Goal: Use online tool/utility: Utilize a website feature to perform a specific function

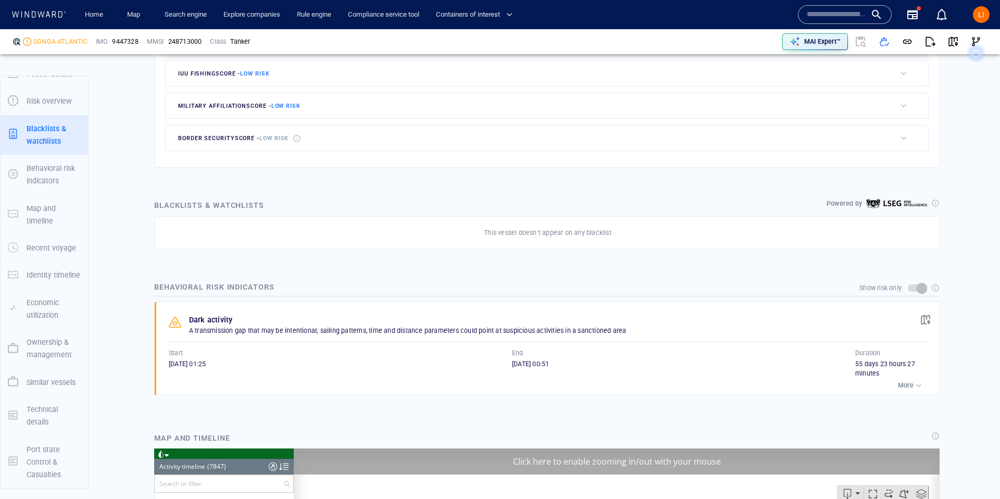
scroll to position [220224, 0]
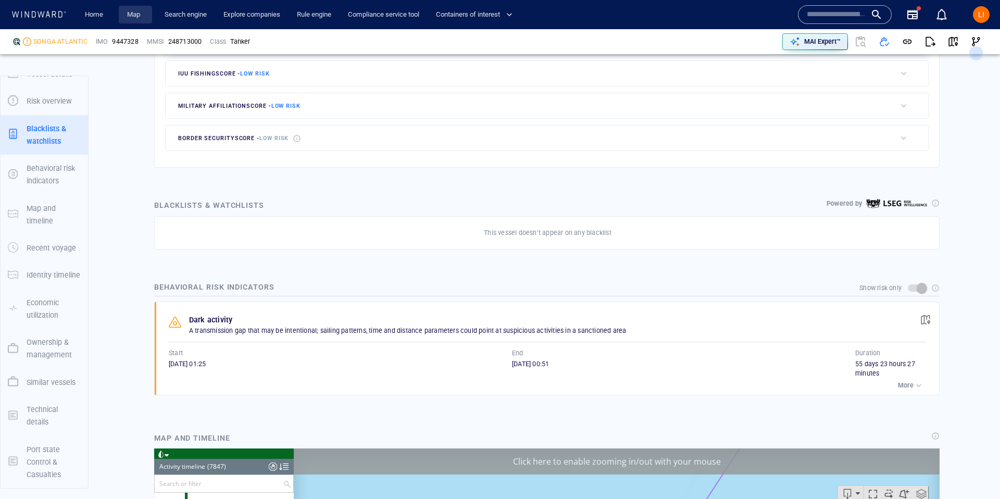
click at [140, 16] on link "Map" at bounding box center [135, 15] width 25 height 18
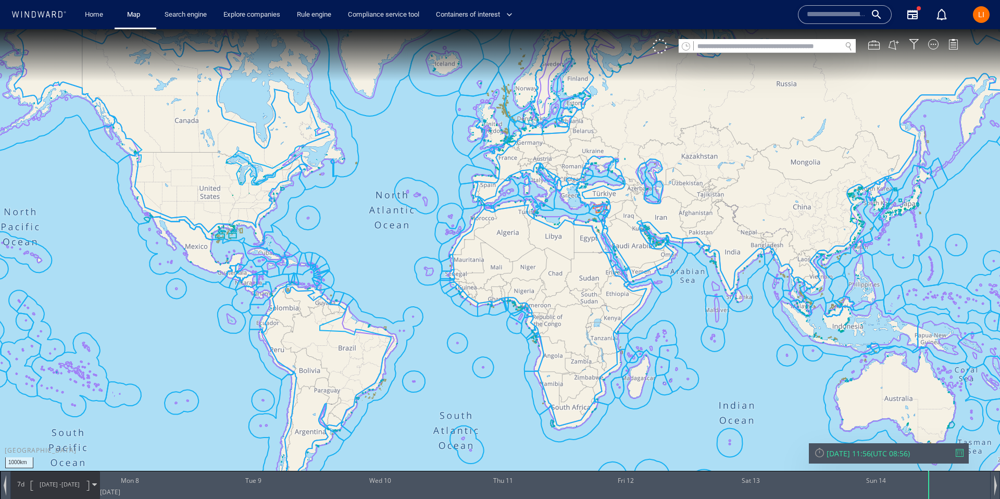
click at [702, 43] on input "text" at bounding box center [767, 47] width 147 height 14
paste input "*******"
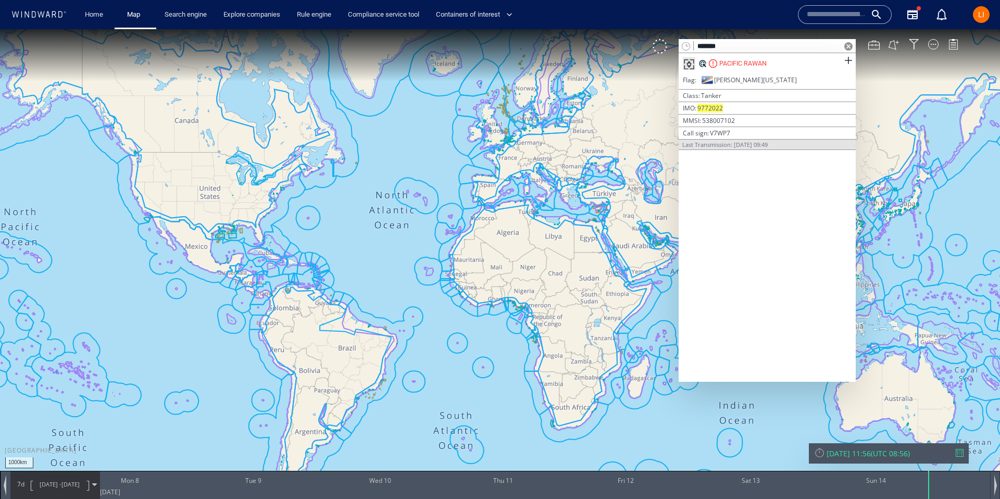
type input "*******"
click at [850, 47] on span at bounding box center [848, 46] width 8 height 8
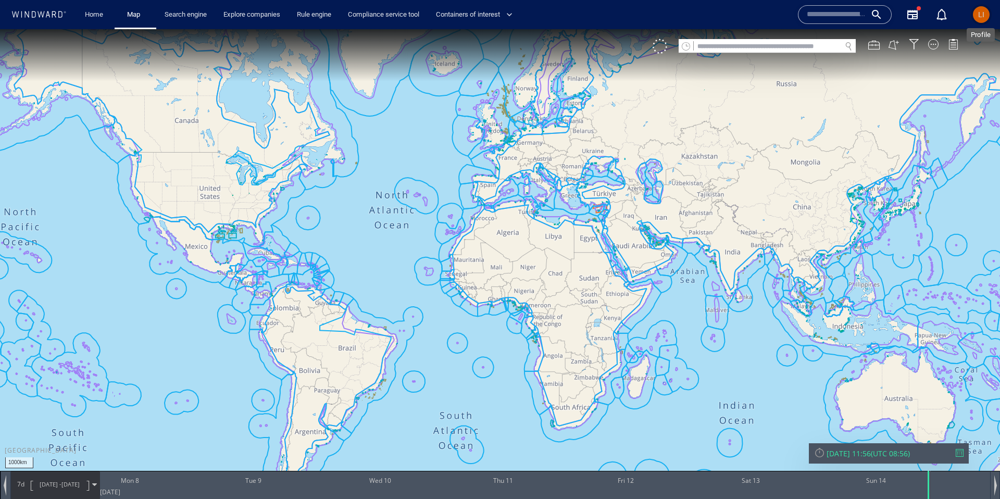
click at [978, 19] on div "LI" at bounding box center [981, 14] width 6 height 13
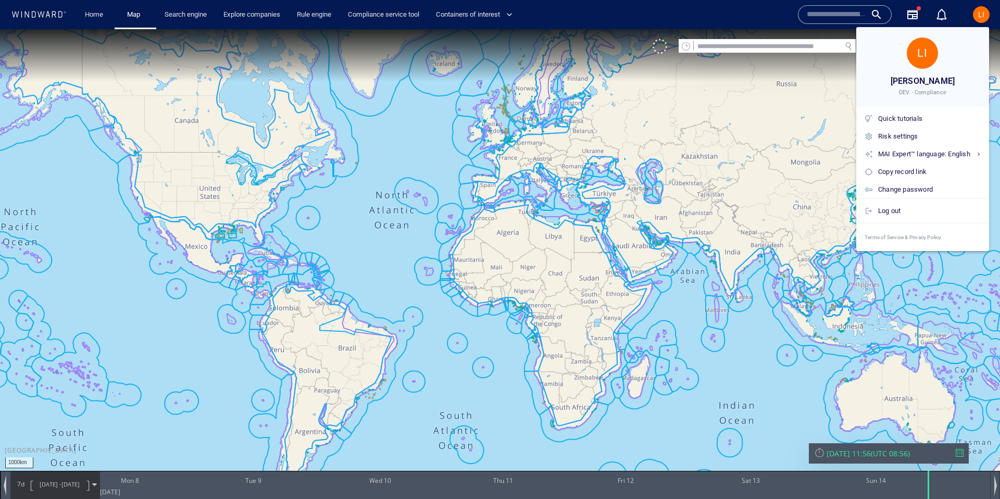
click at [979, 18] on div at bounding box center [500, 249] width 1000 height 499
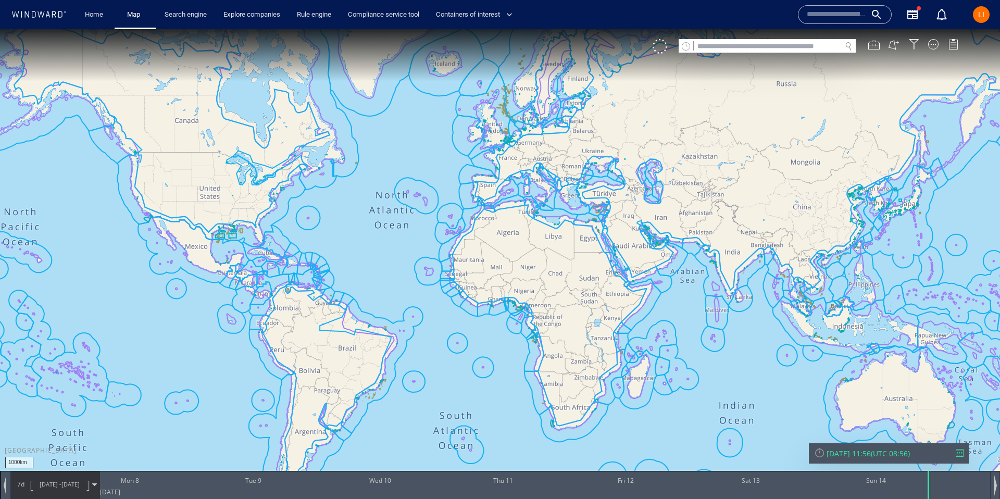
click at [180, 26] on div "Search engine" at bounding box center [185, 15] width 59 height 30
click at [181, 18] on link "Search engine" at bounding box center [185, 15] width 51 height 18
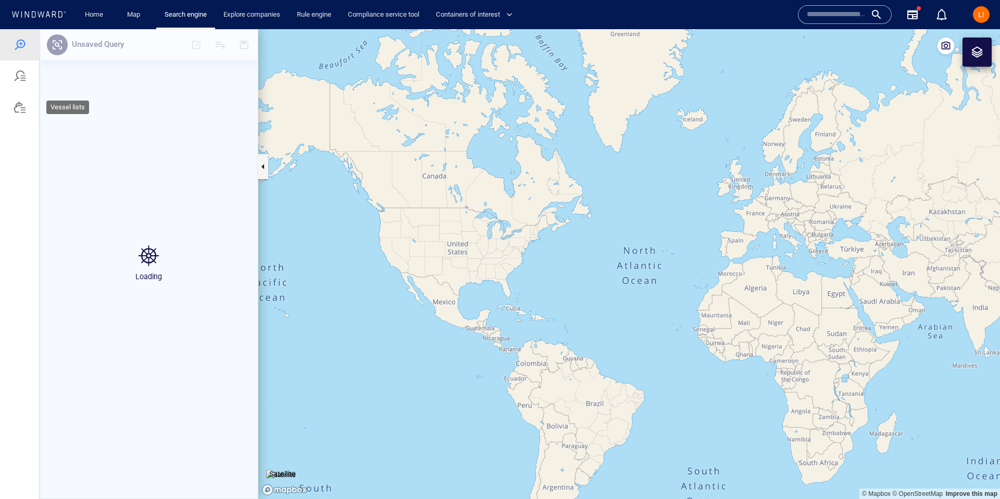
click at [17, 105] on div at bounding box center [20, 107] width 13 height 13
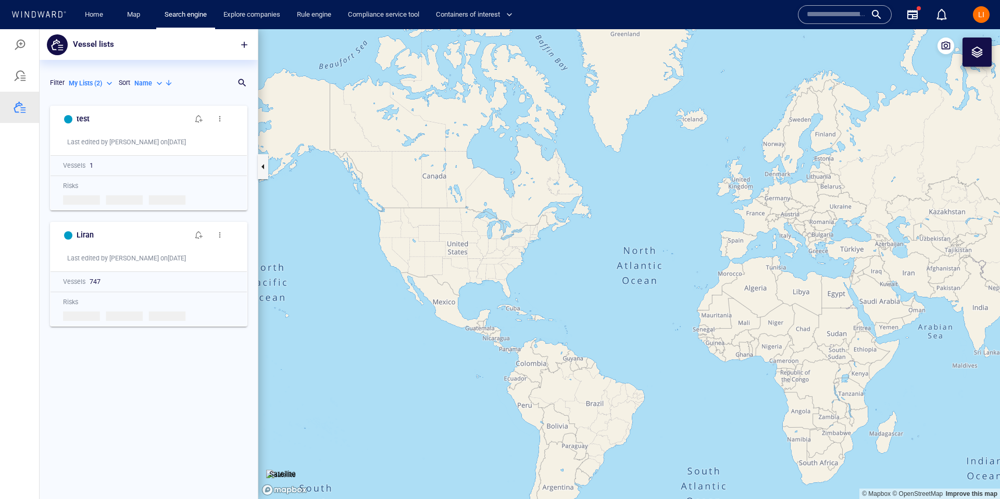
scroll to position [399, 218]
click at [86, 80] on p "My Lists ( 2 )" at bounding box center [85, 83] width 33 height 9
click at [104, 100] on p "All Lists ( 330 )" at bounding box center [96, 99] width 39 height 9
type input "***"
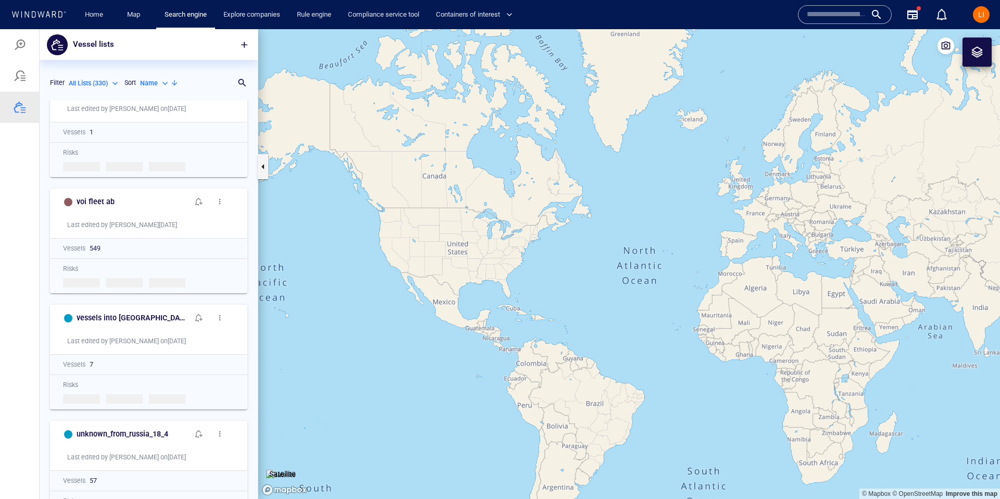
scroll to position [40, 0]
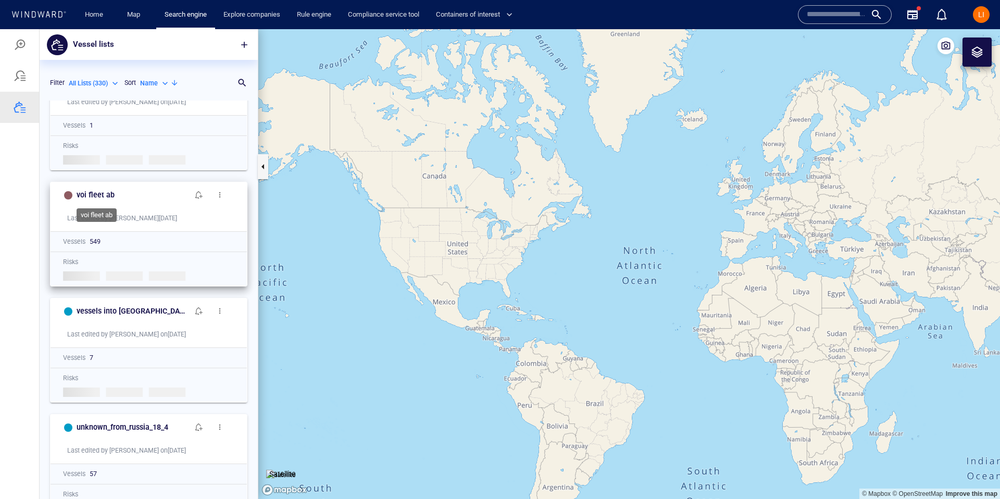
click at [111, 202] on div "voi fleet ab" at bounding box center [132, 195] width 116 height 17
click at [101, 194] on h6 "voi fleet ab" at bounding box center [96, 195] width 38 height 13
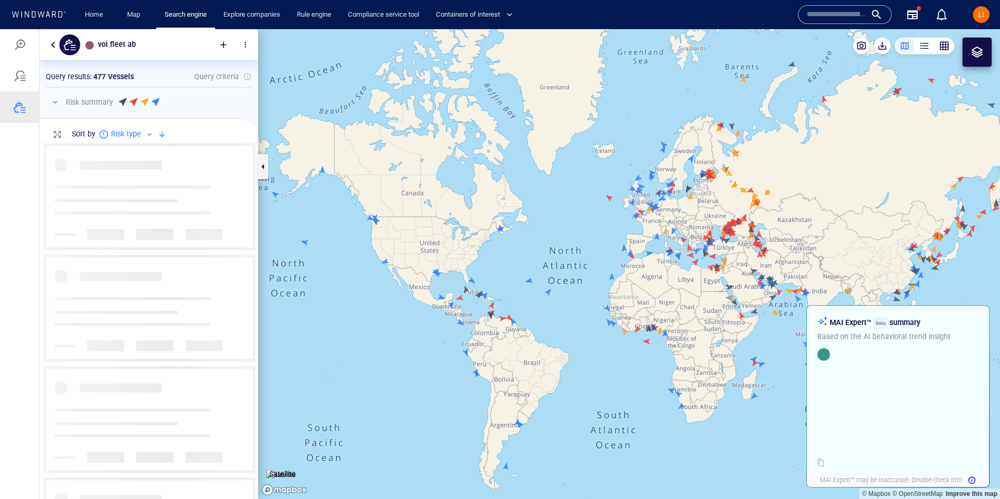
scroll to position [356, 218]
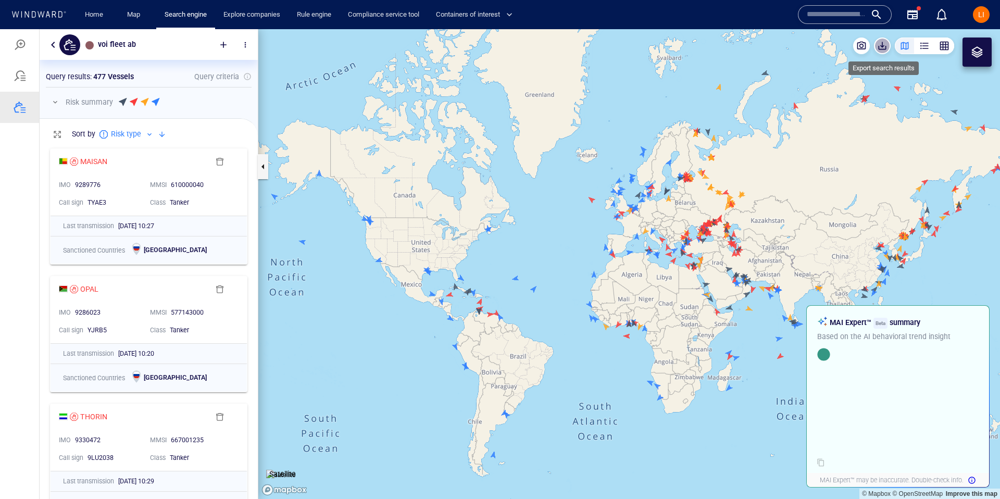
click at [886, 43] on span "button" at bounding box center [882, 46] width 10 height 10
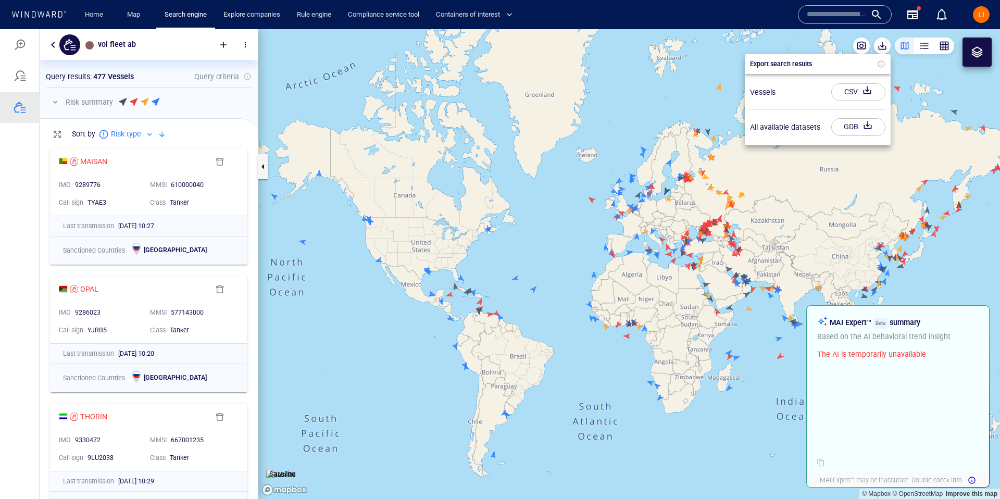
click at [852, 88] on div "CSV" at bounding box center [851, 91] width 18 height 17
drag, startPoint x: 28, startPoint y: 81, endPoint x: 24, endPoint y: 110, distance: 29.9
click at [28, 82] on div at bounding box center [500, 264] width 1000 height 470
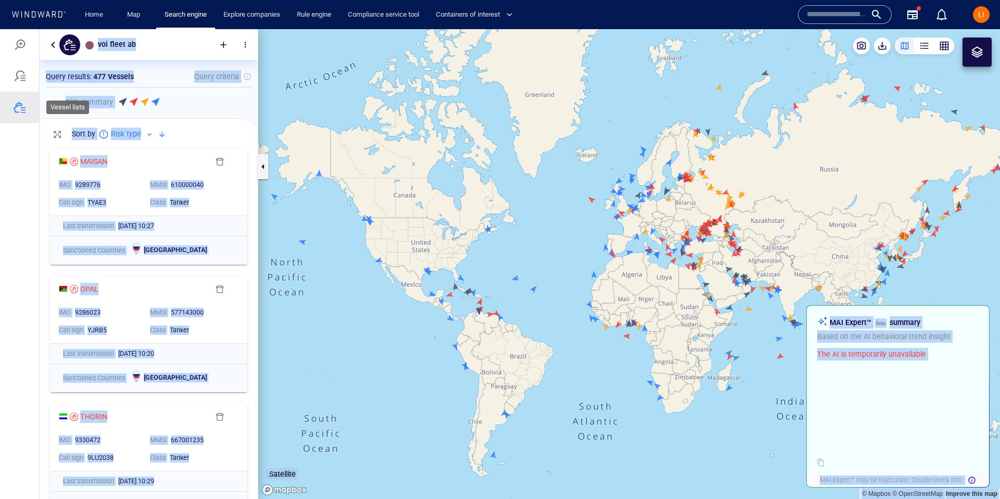
click at [20, 108] on div at bounding box center [20, 107] width 13 height 13
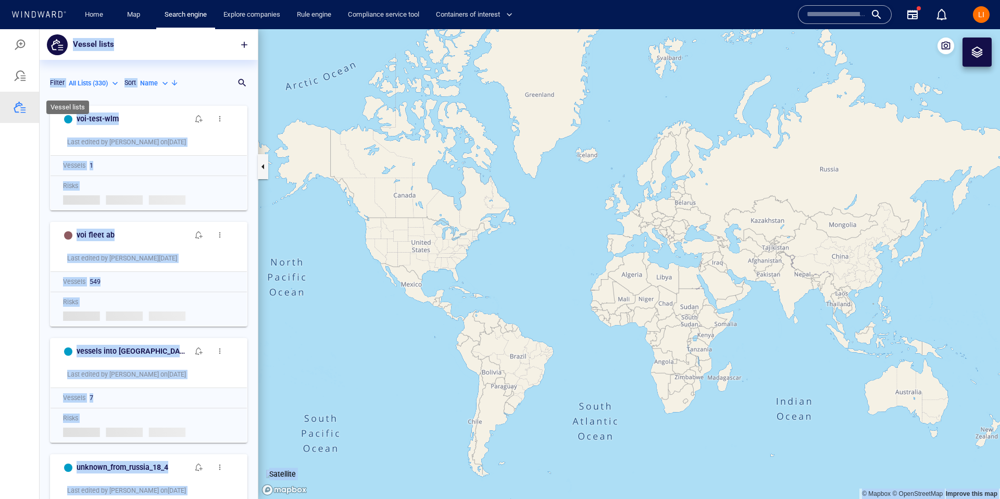
scroll to position [399, 218]
click at [111, 84] on div "All Lists ( 330 )" at bounding box center [95, 83] width 52 height 9
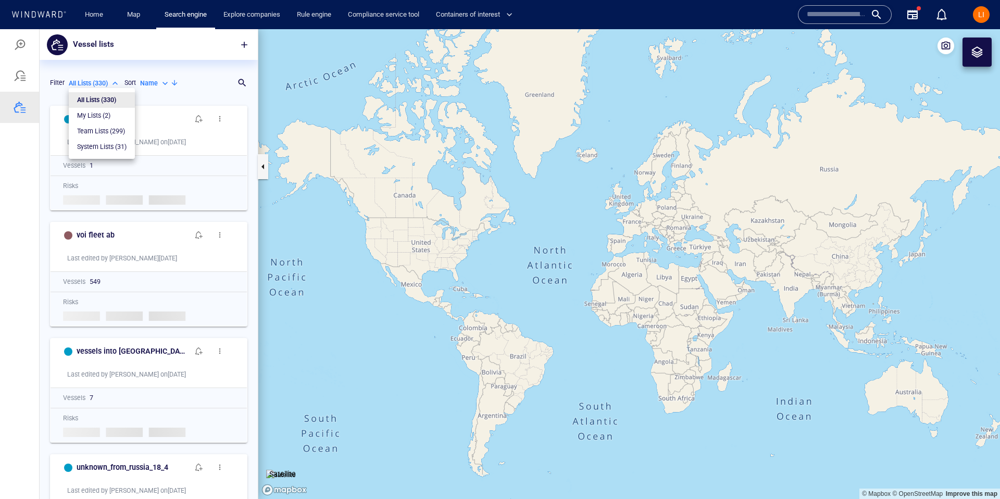
click at [222, 99] on div at bounding box center [500, 264] width 1000 height 470
click at [239, 85] on div at bounding box center [237, 83] width 10 height 10
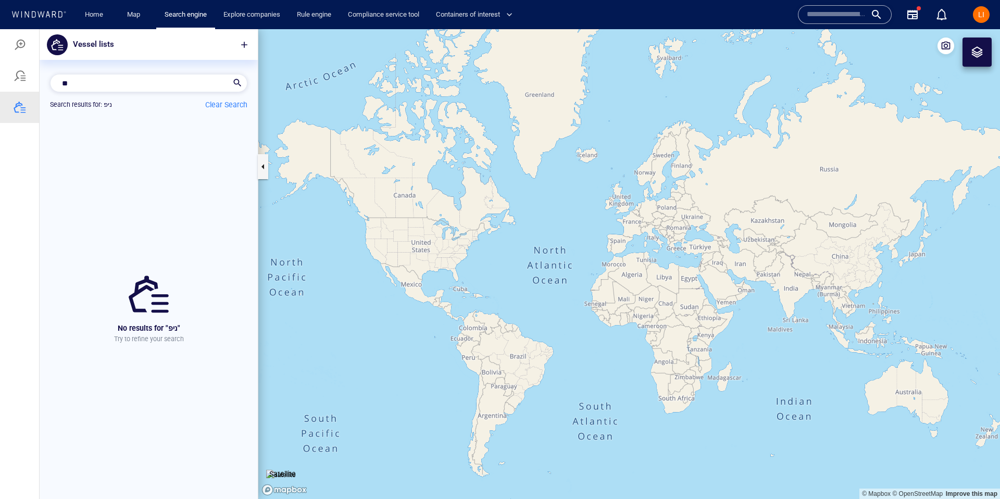
type input "*"
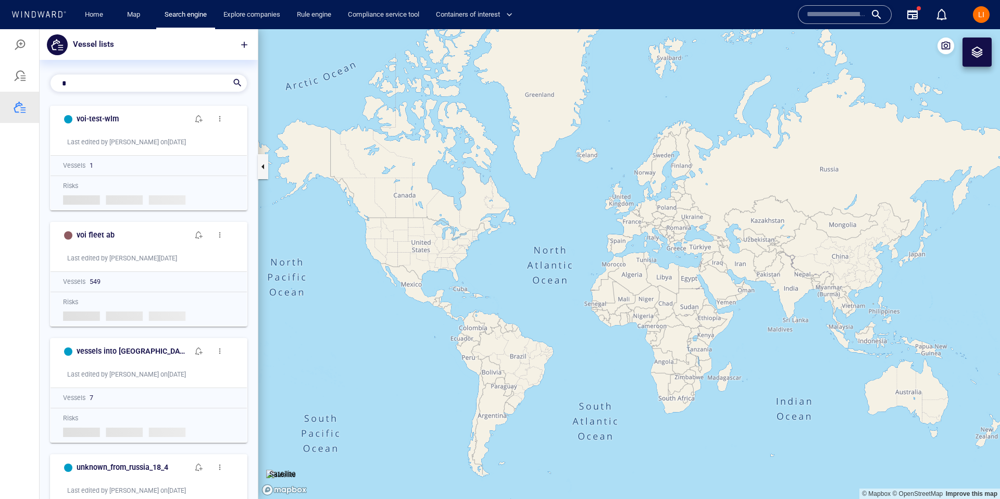
scroll to position [380, 218]
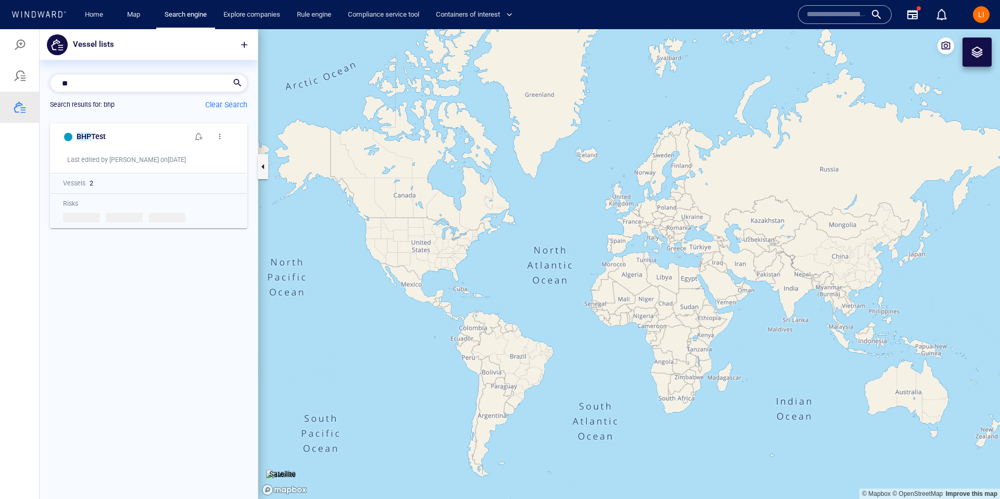
type input "*"
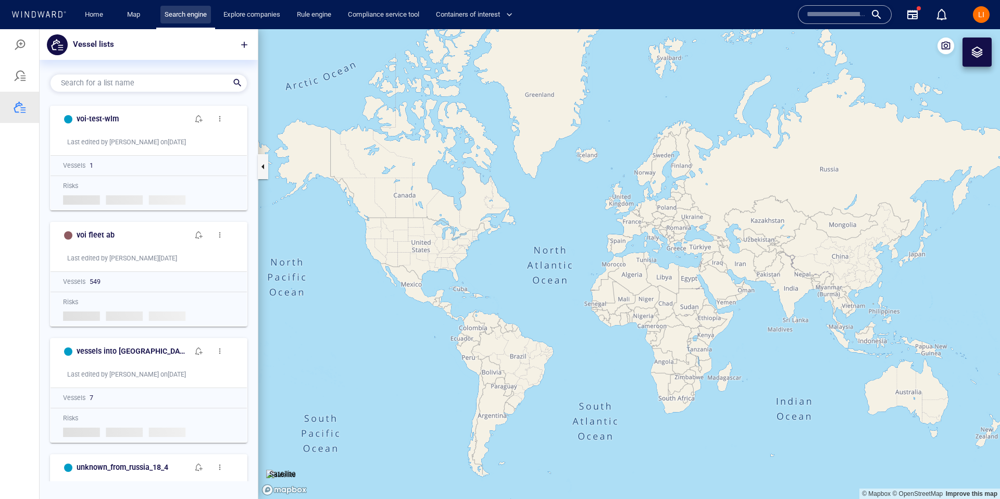
scroll to position [399, 218]
click at [847, 8] on input "text" at bounding box center [836, 15] width 59 height 16
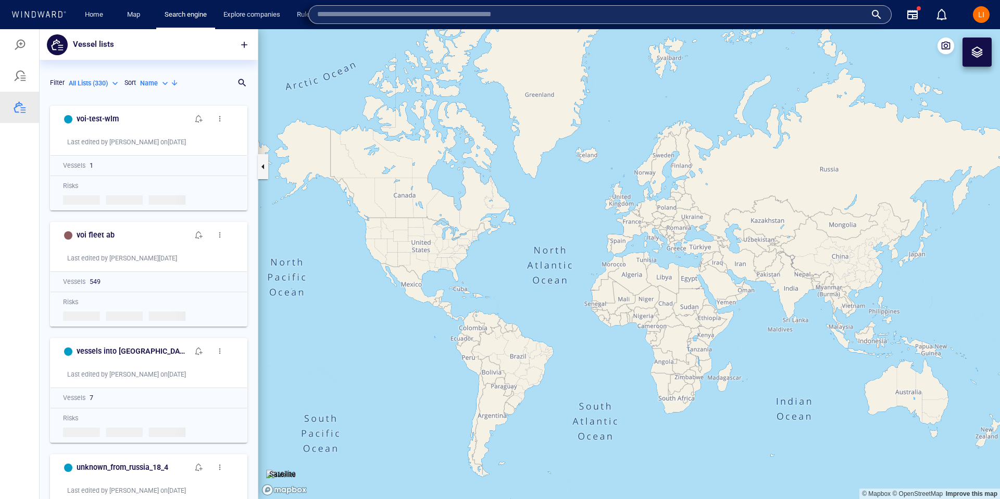
paste input "*******"
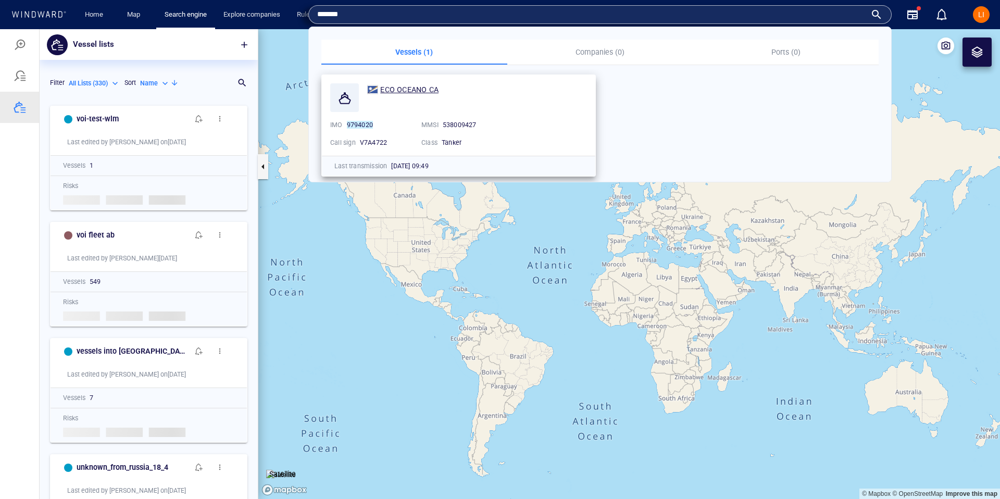
type input "*******"
click at [387, 86] on span "ECO OCEANO CA" at bounding box center [409, 89] width 58 height 8
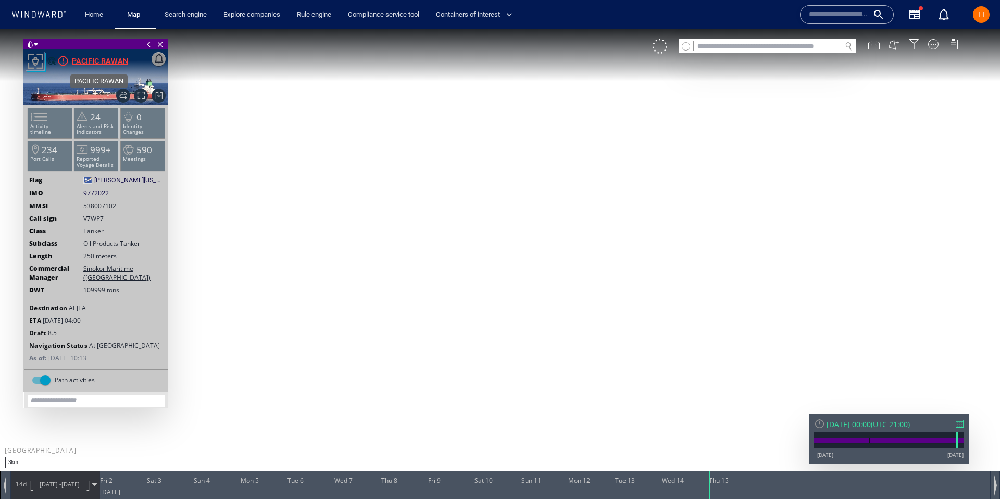
click at [123, 57] on div "PACIFIC RAWAN" at bounding box center [100, 61] width 56 height 13
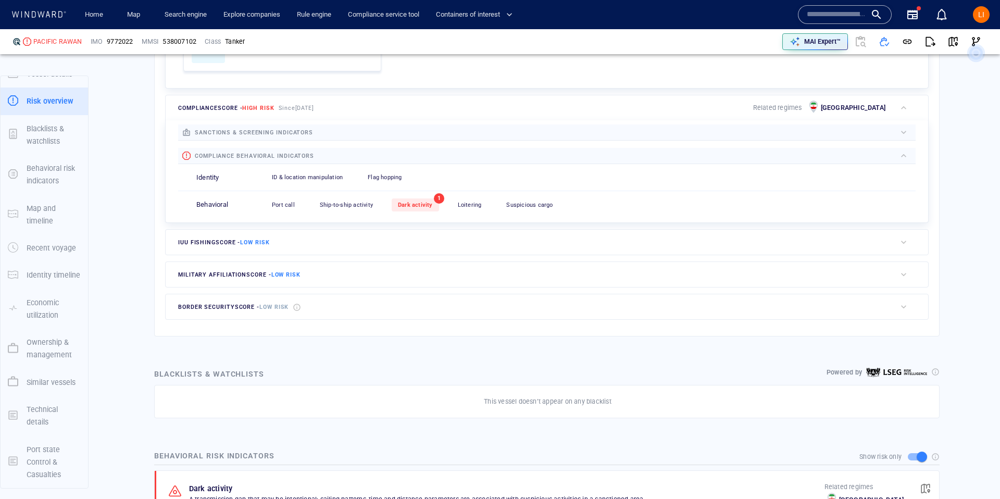
scroll to position [405, 0]
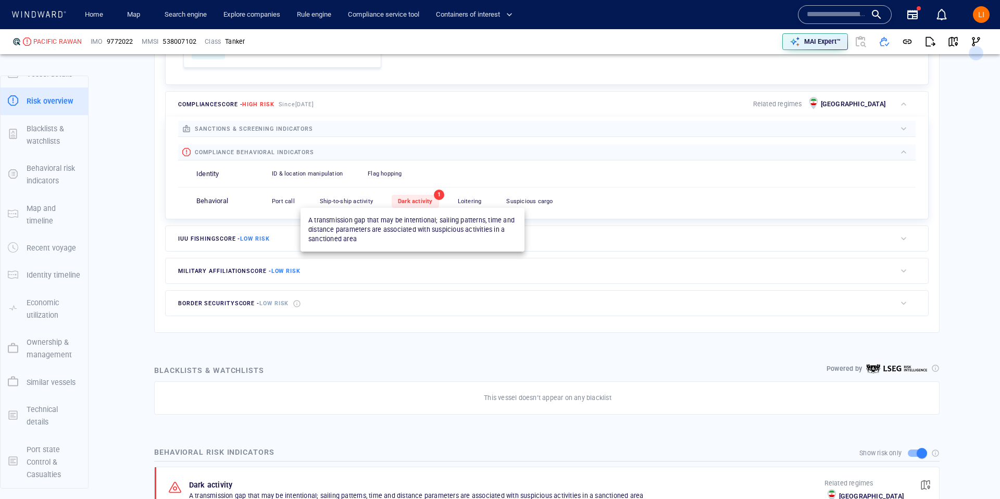
click at [404, 205] on div "Dark activity" at bounding box center [415, 201] width 47 height 13
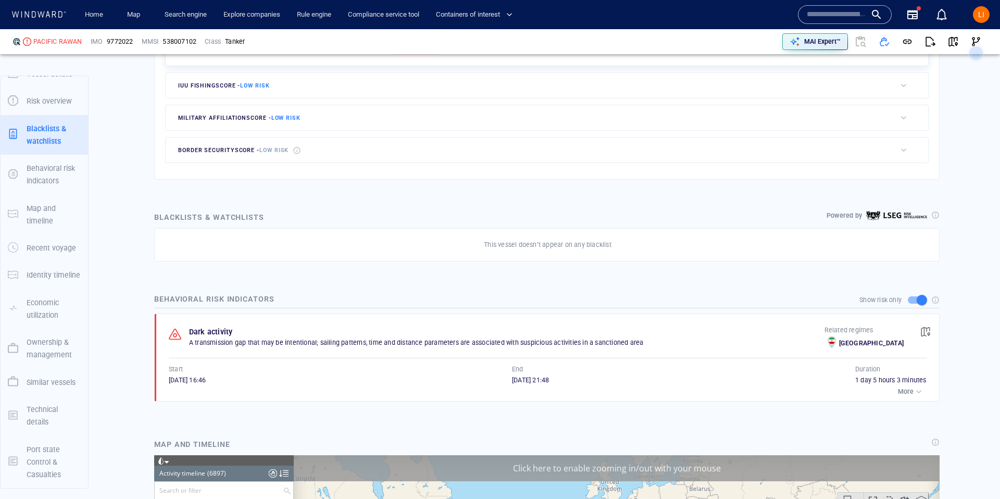
scroll to position [197340, 0]
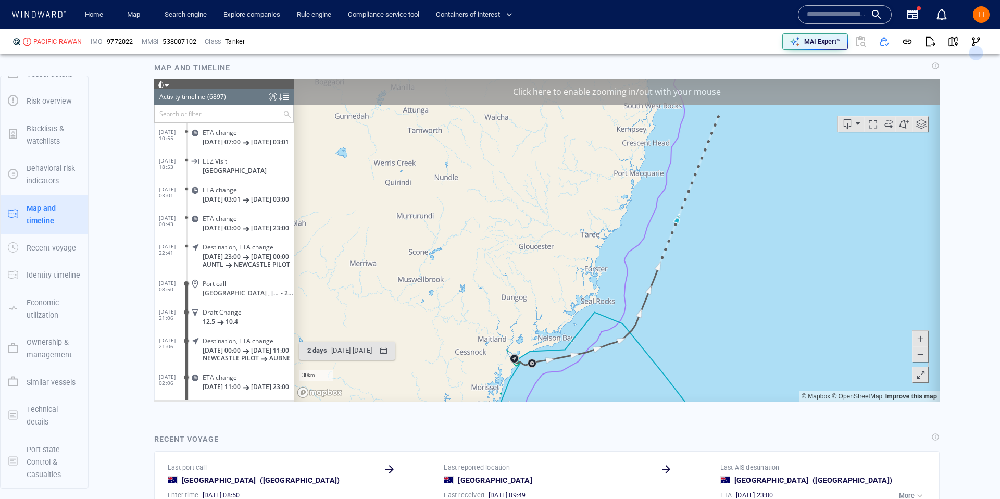
scroll to position [953, 0]
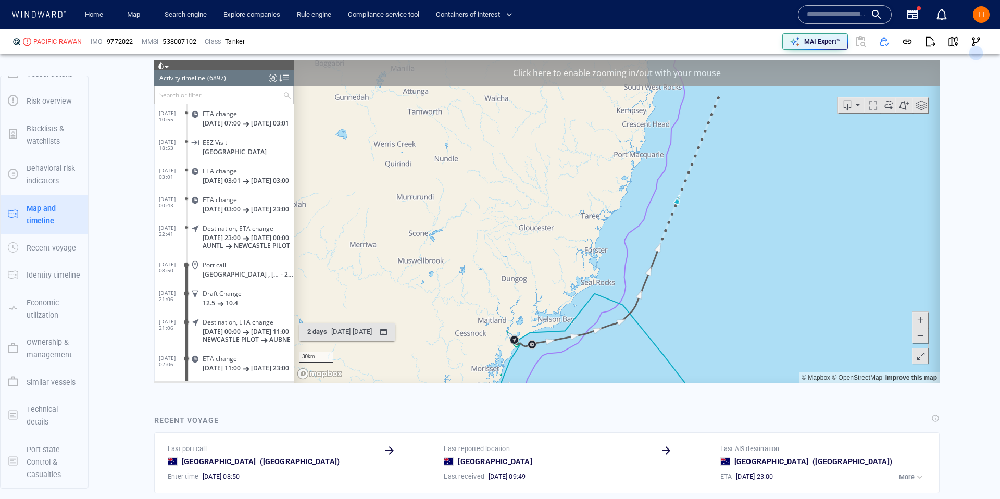
click at [919, 340] on span at bounding box center [920, 335] width 10 height 16
click at [918, 340] on span at bounding box center [920, 335] width 10 height 16
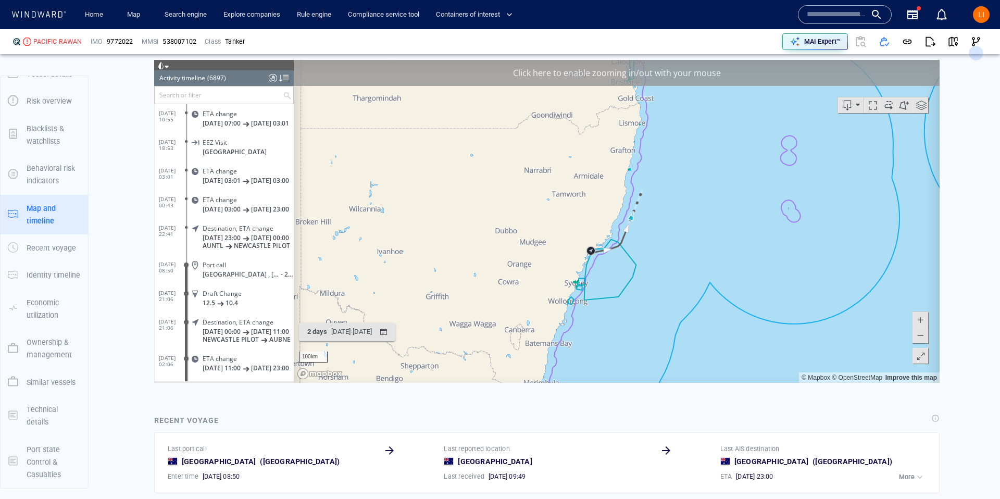
click at [918, 340] on span at bounding box center [920, 335] width 10 height 16
click at [917, 340] on span at bounding box center [920, 335] width 10 height 16
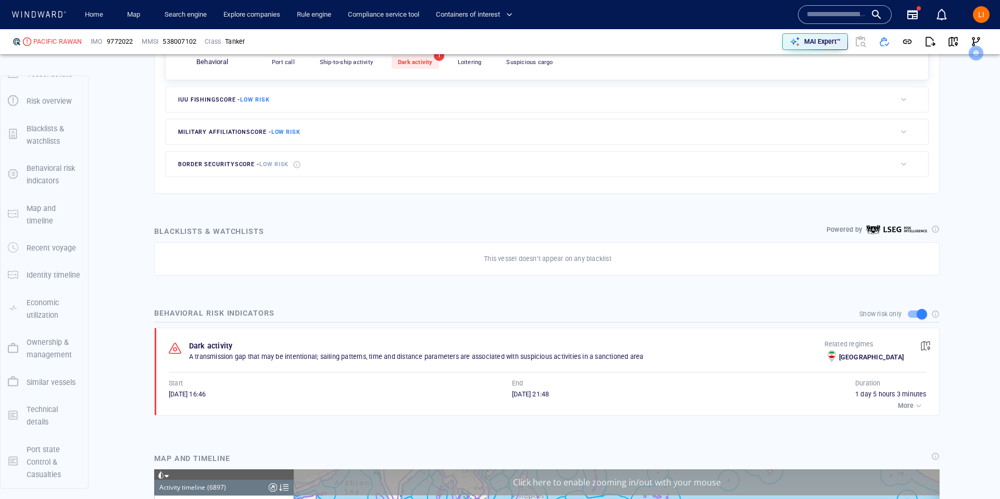
scroll to position [543, 0]
click at [928, 350] on span "button" at bounding box center [926, 346] width 10 height 10
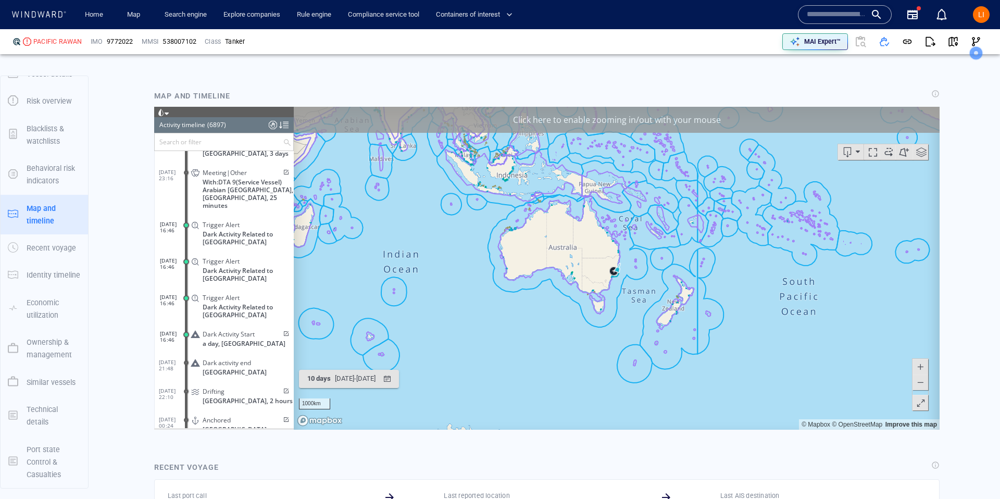
scroll to position [958, 0]
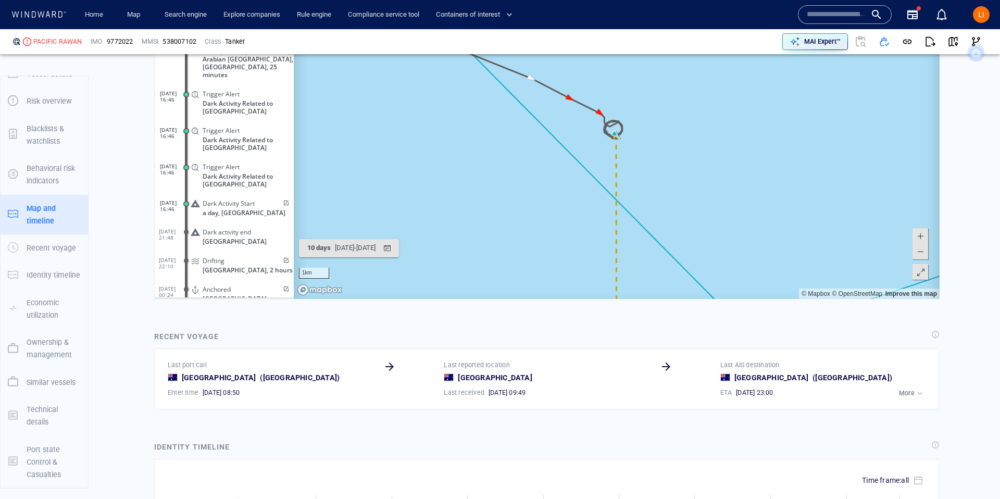
drag, startPoint x: 539, startPoint y: 273, endPoint x: 535, endPoint y: 291, distance: 18.2
click at [535, 291] on canvas "Map" at bounding box center [617, 137] width 646 height 323
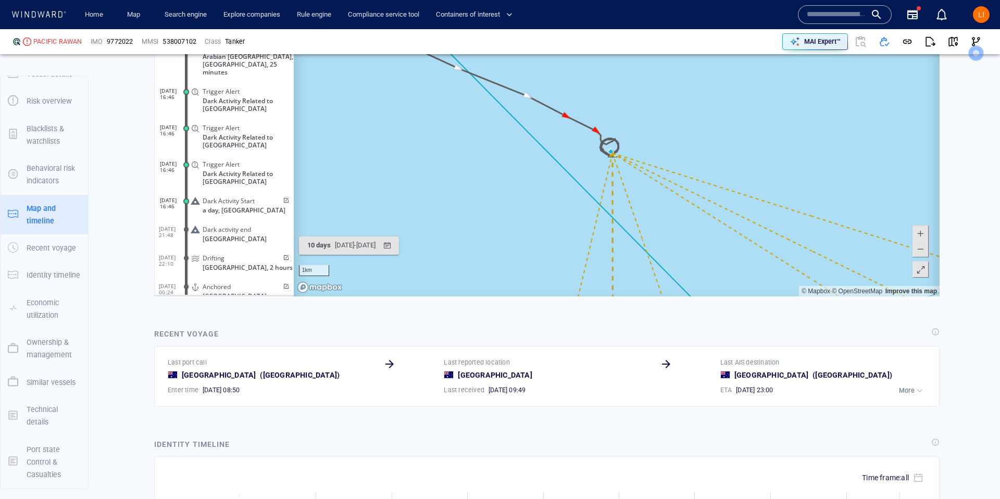
click at [920, 253] on span at bounding box center [920, 249] width 10 height 16
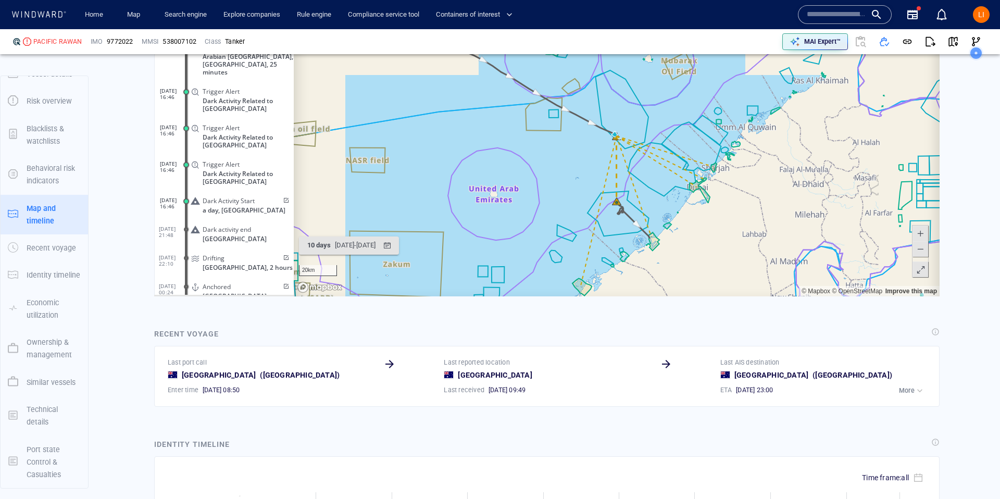
click at [920, 253] on span at bounding box center [920, 249] width 10 height 16
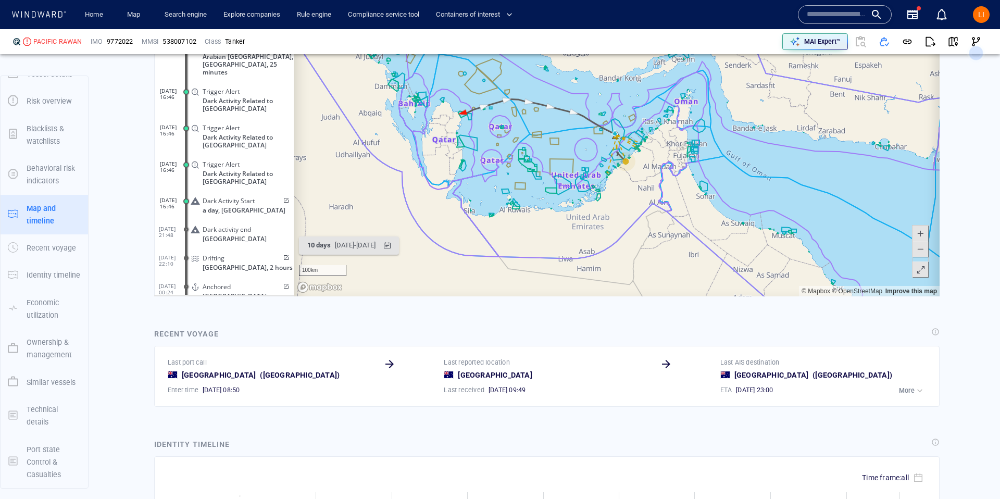
click at [920, 253] on span at bounding box center [920, 249] width 10 height 16
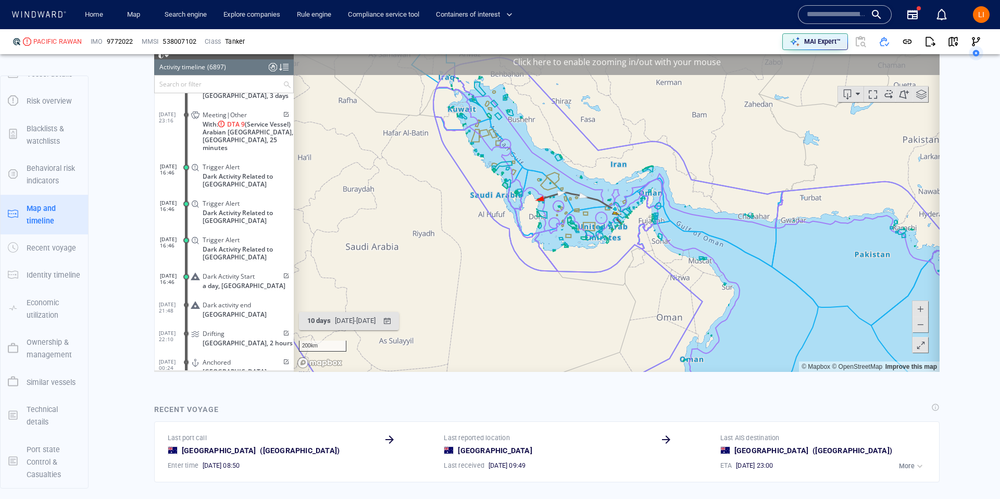
scroll to position [962, 0]
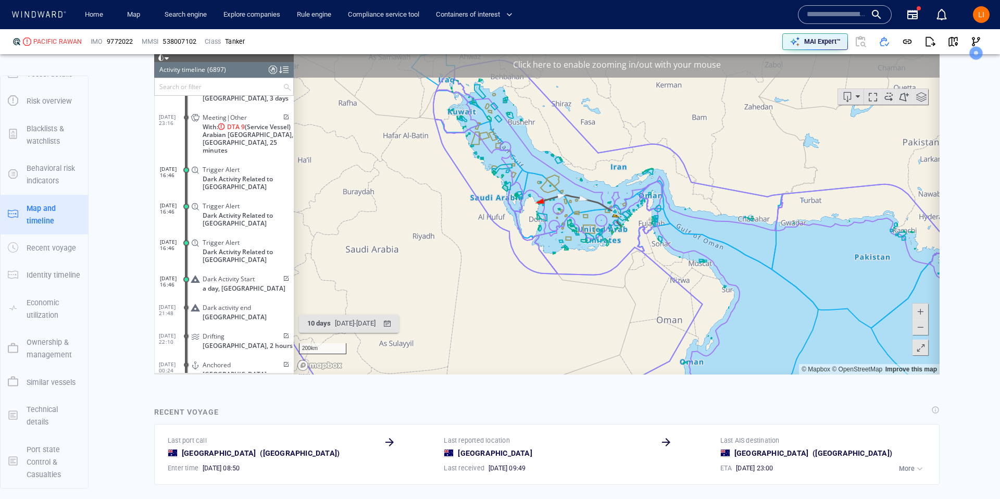
click at [921, 312] on span at bounding box center [920, 311] width 10 height 16
click at [922, 312] on span at bounding box center [920, 311] width 10 height 16
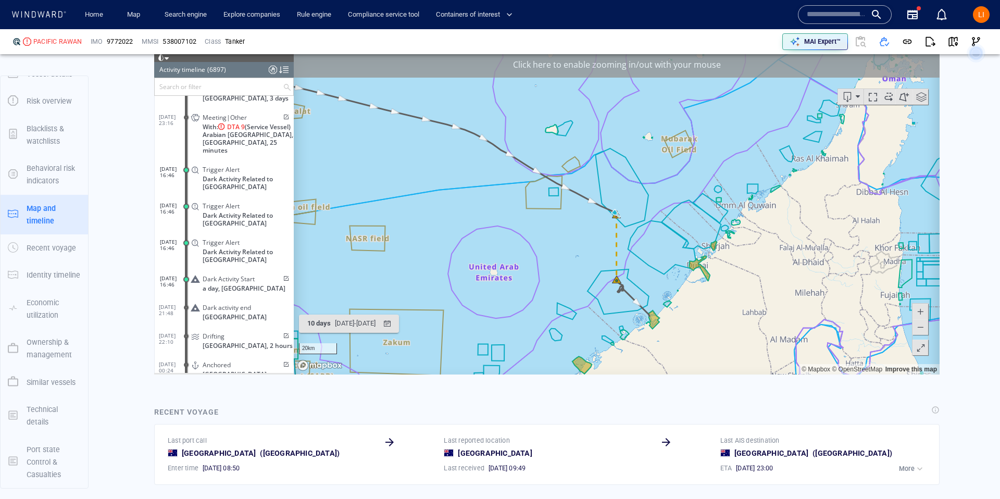
click at [922, 312] on span at bounding box center [920, 311] width 10 height 16
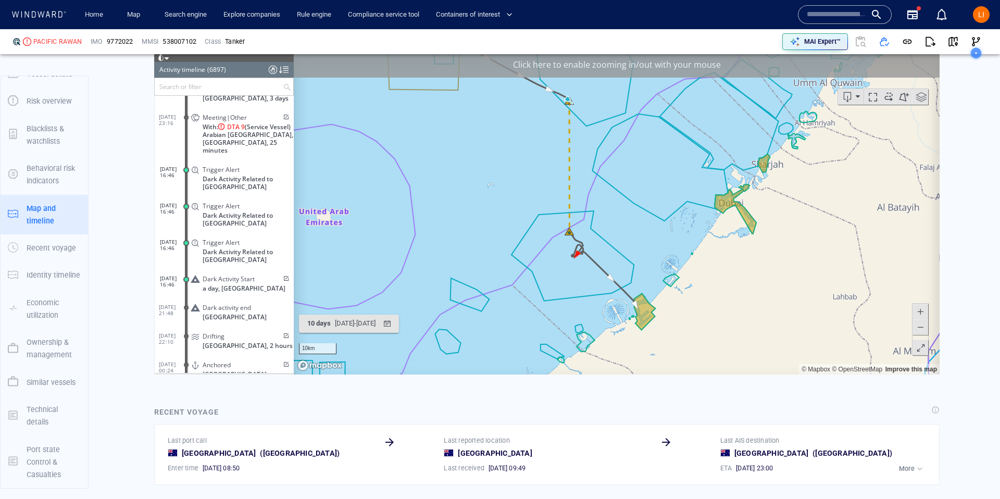
drag, startPoint x: 704, startPoint y: 302, endPoint x: 660, endPoint y: 196, distance: 114.9
click at [660, 196] on canvas "Map" at bounding box center [617, 212] width 646 height 323
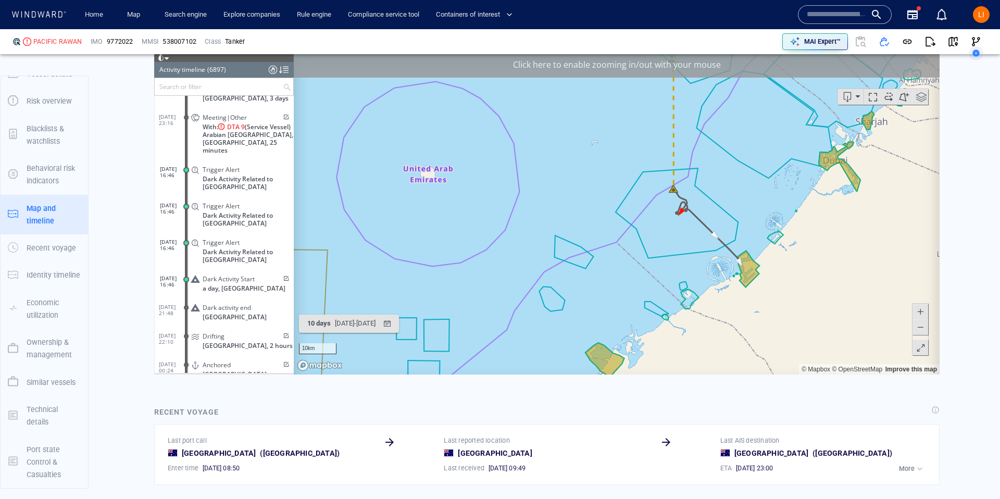
drag, startPoint x: 701, startPoint y: 221, endPoint x: 801, endPoint y: 184, distance: 106.6
click at [805, 178] on canvas "Map" at bounding box center [617, 212] width 646 height 323
click at [923, 315] on span at bounding box center [920, 311] width 10 height 16
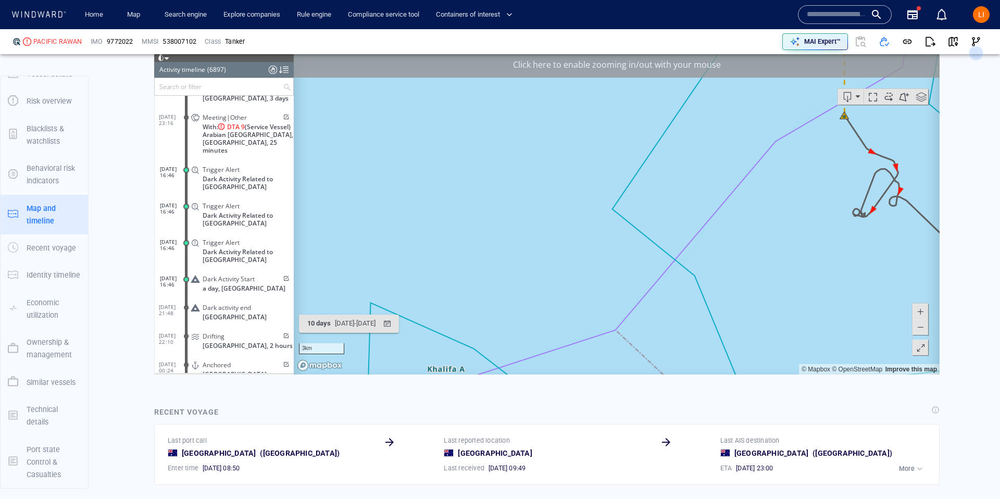
drag, startPoint x: 824, startPoint y: 314, endPoint x: 455, endPoint y: 148, distance: 404.1
click at [455, 148] on canvas "Map" at bounding box center [617, 212] width 646 height 323
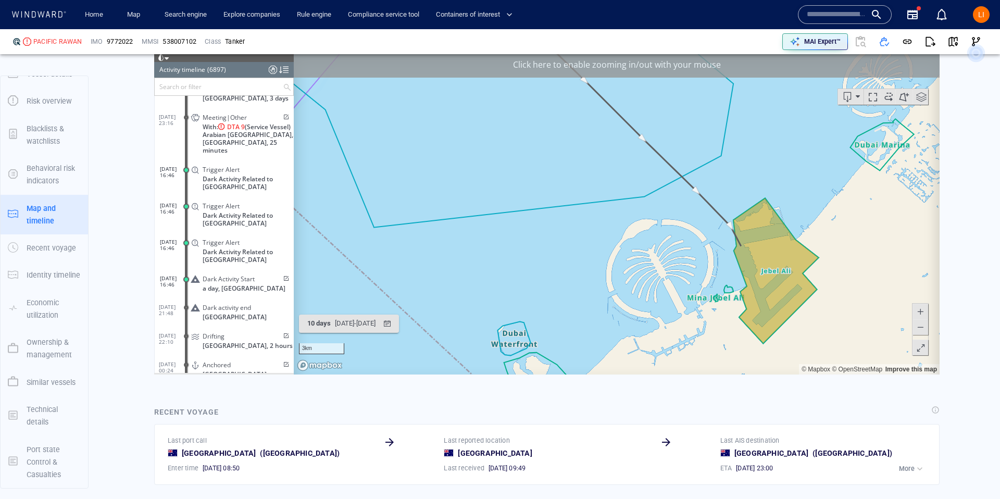
drag, startPoint x: 583, startPoint y: 225, endPoint x: 547, endPoint y: 293, distance: 77.4
click at [548, 291] on canvas "Map" at bounding box center [617, 212] width 646 height 323
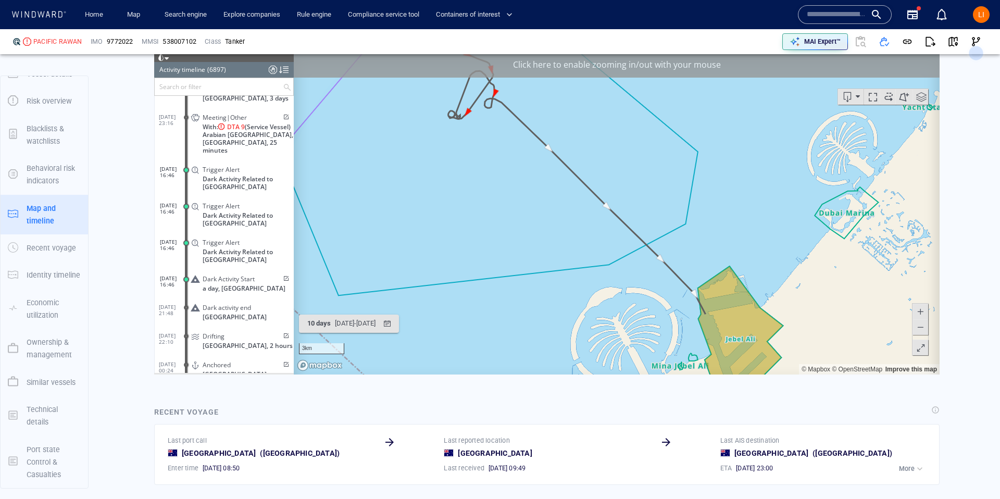
drag, startPoint x: 552, startPoint y: 257, endPoint x: 515, endPoint y: 211, distance: 59.6
click at [515, 211] on canvas "Map" at bounding box center [617, 212] width 646 height 323
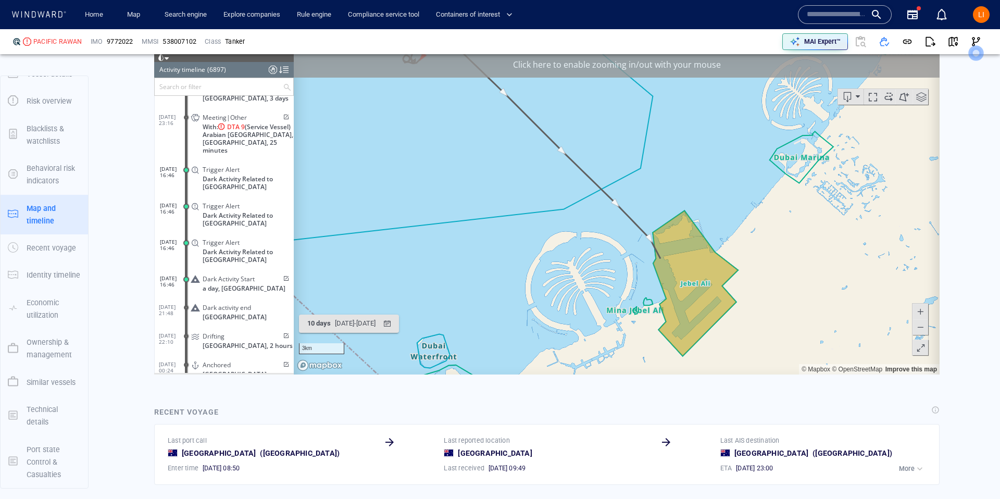
click at [218, 303] on span "Dark activity end" at bounding box center [227, 307] width 48 height 8
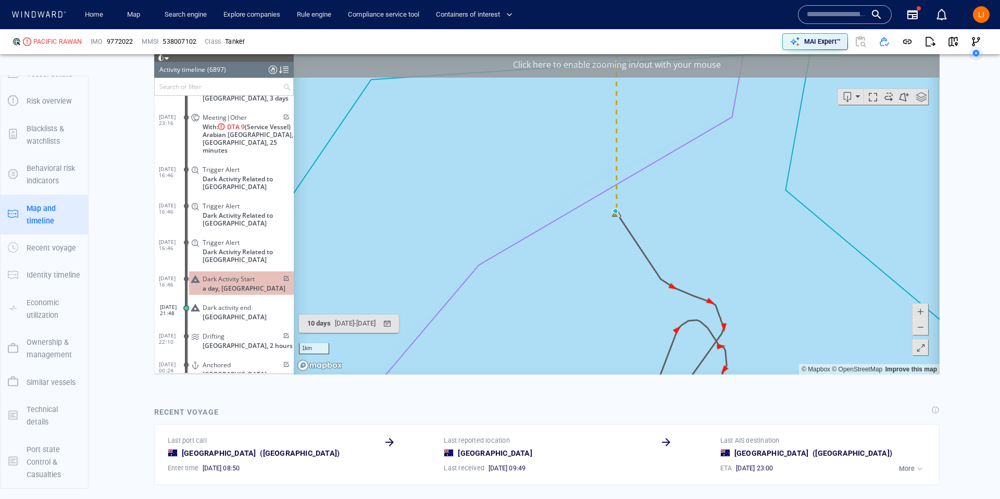
click at [922, 327] on span at bounding box center [920, 327] width 10 height 16
click at [921, 327] on span at bounding box center [920, 327] width 10 height 16
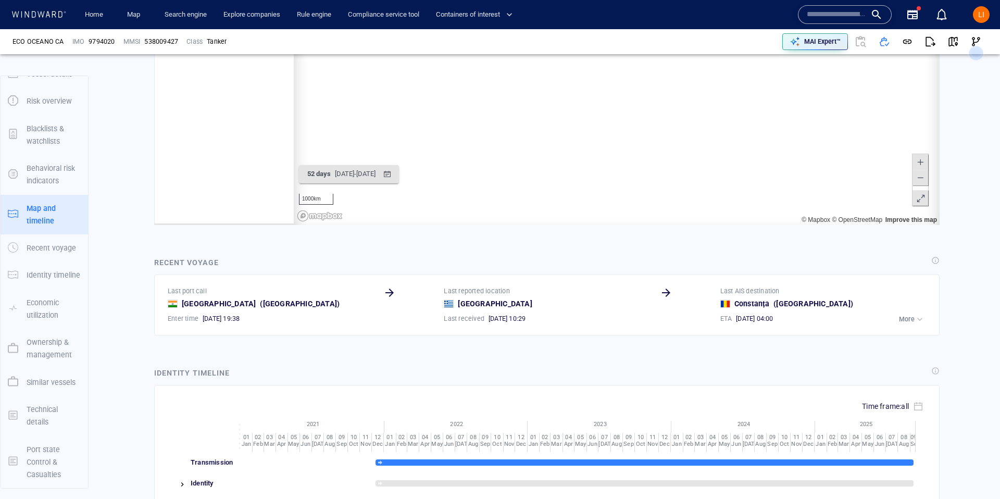
scroll to position [77572, 0]
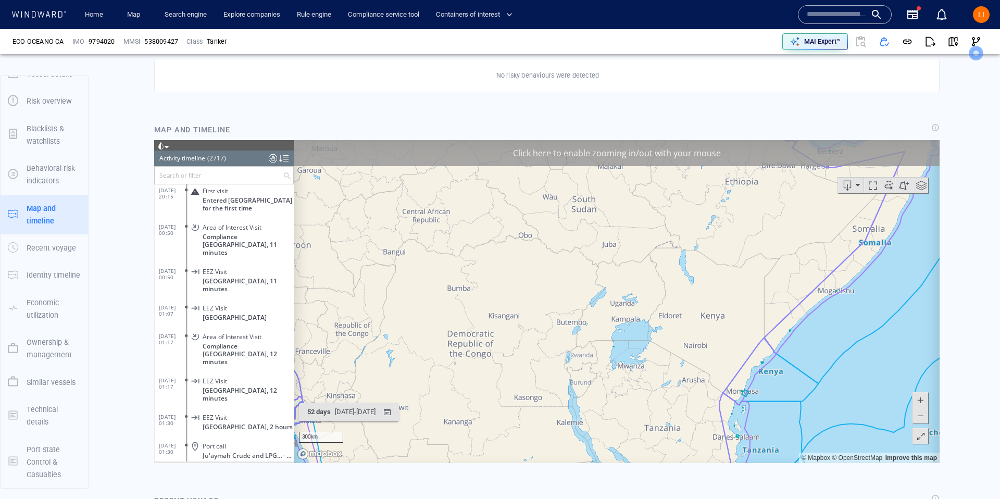
scroll to position [72811, 0]
click at [220, 441] on span "Port call" at bounding box center [214, 445] width 23 height 8
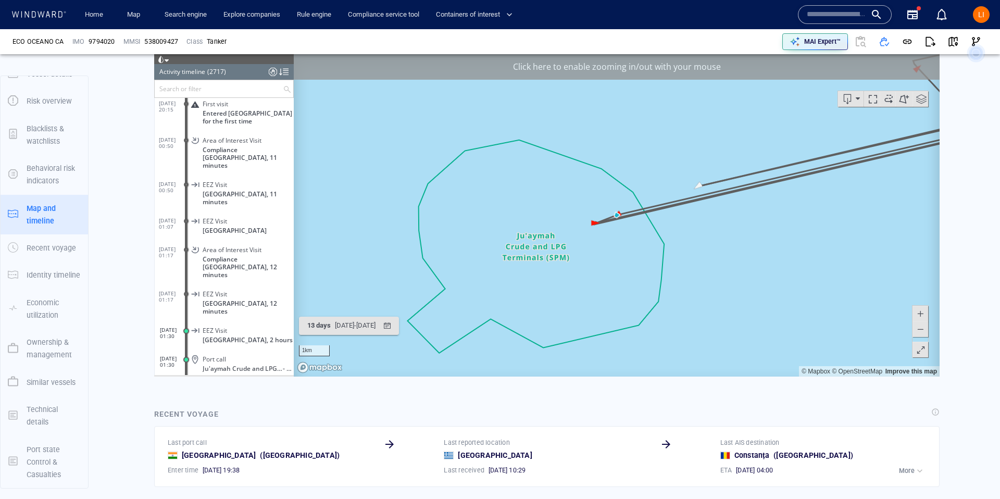
scroll to position [694, 0]
click at [919, 332] on span at bounding box center [920, 329] width 10 height 16
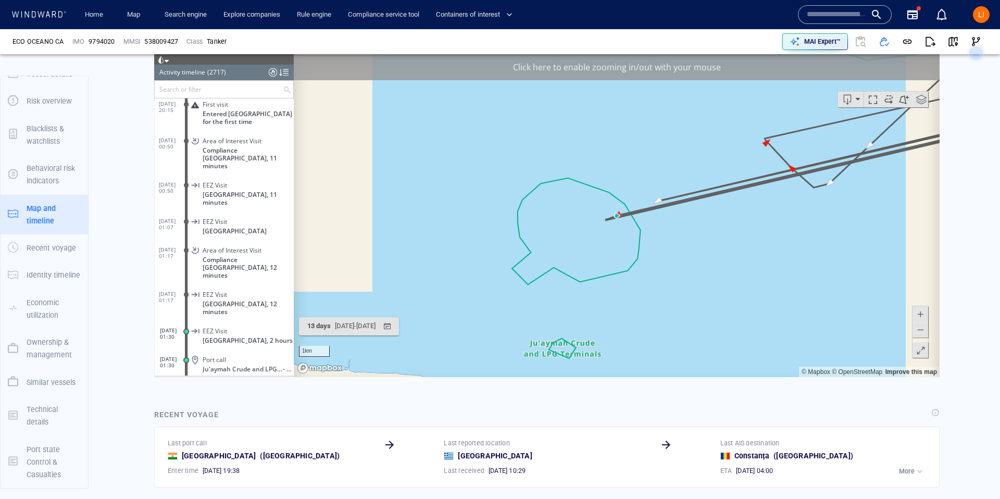
click at [919, 332] on span at bounding box center [920, 329] width 10 height 16
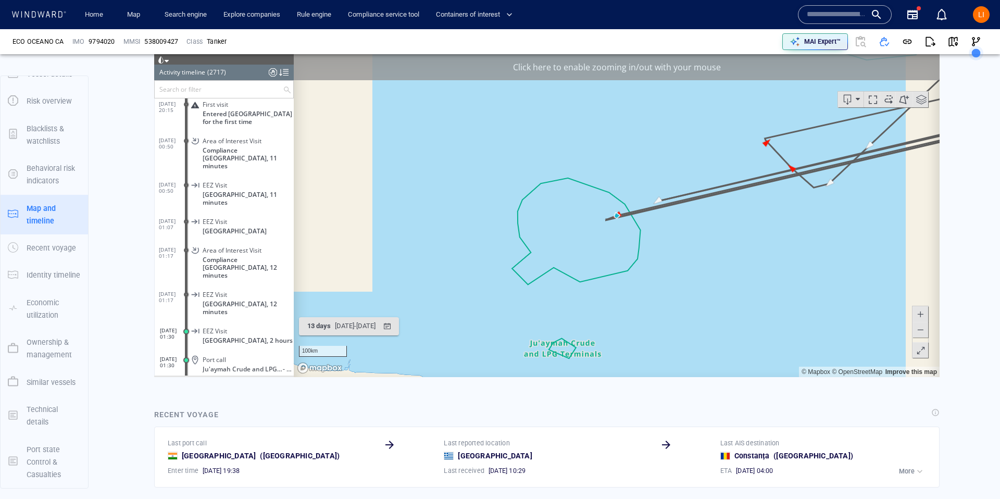
click at [919, 332] on span at bounding box center [920, 329] width 10 height 16
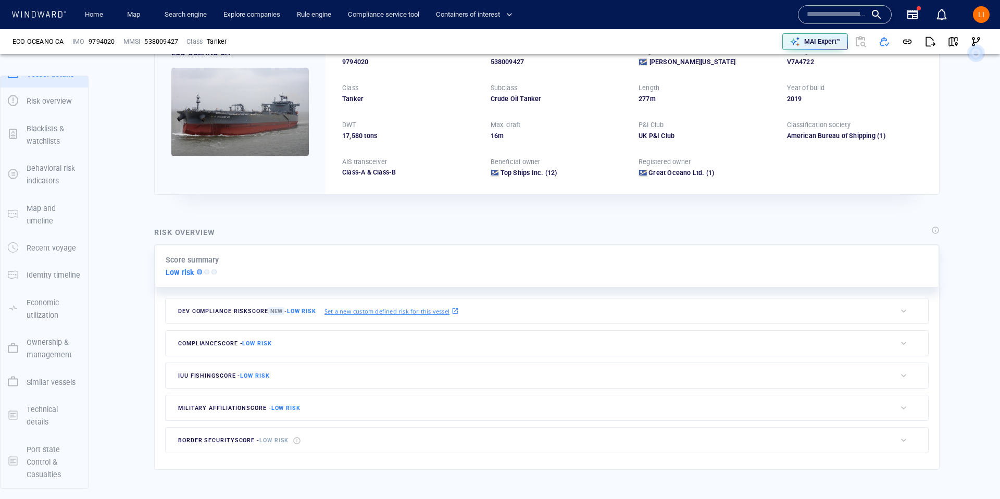
scroll to position [0, 0]
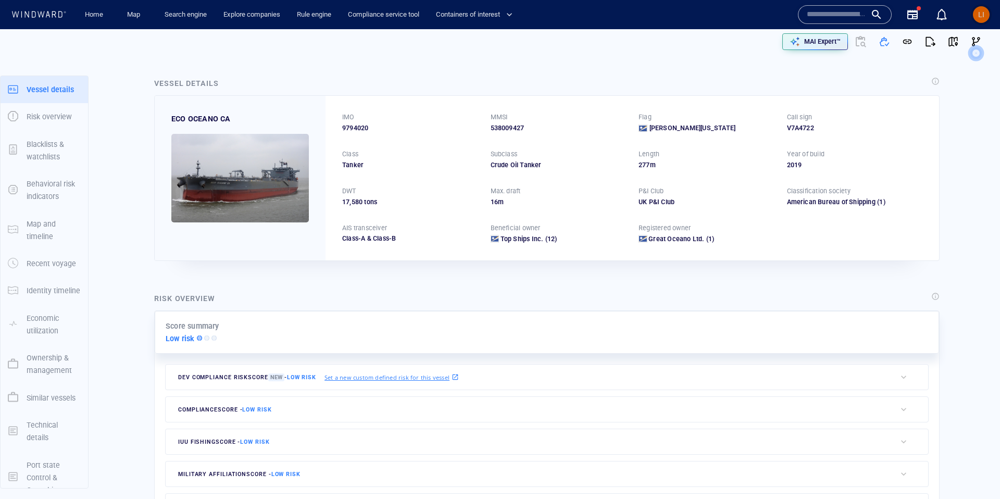
click at [977, 17] on div "LI" at bounding box center [981, 14] width 17 height 17
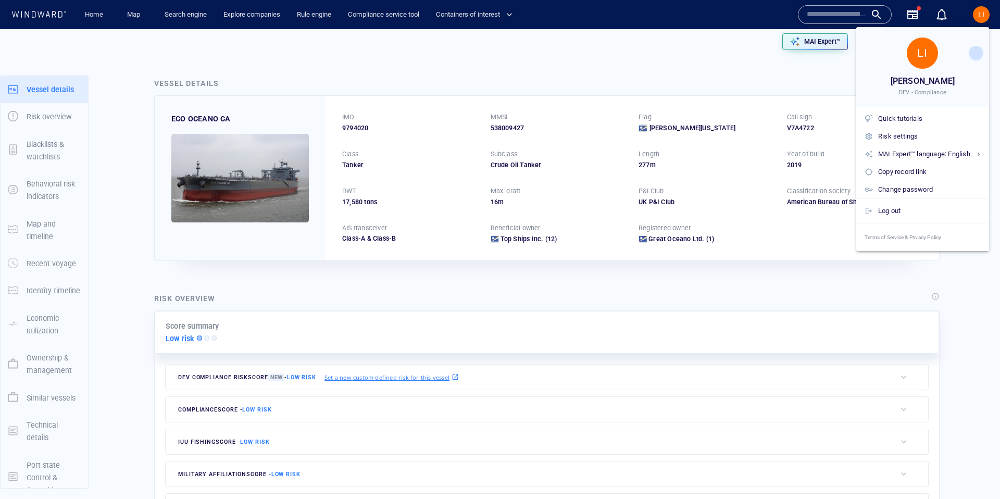
click at [977, 17] on div at bounding box center [500, 249] width 1000 height 499
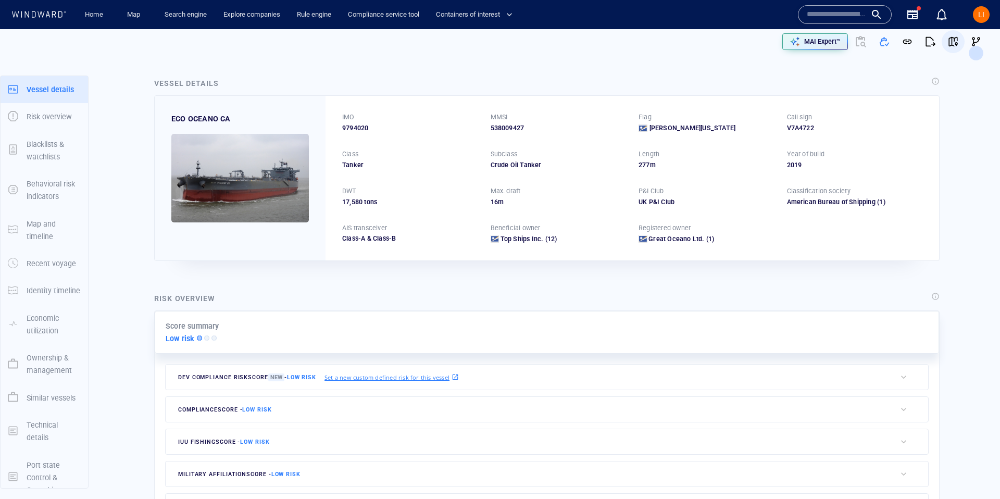
click at [954, 42] on span "button" at bounding box center [953, 41] width 10 height 10
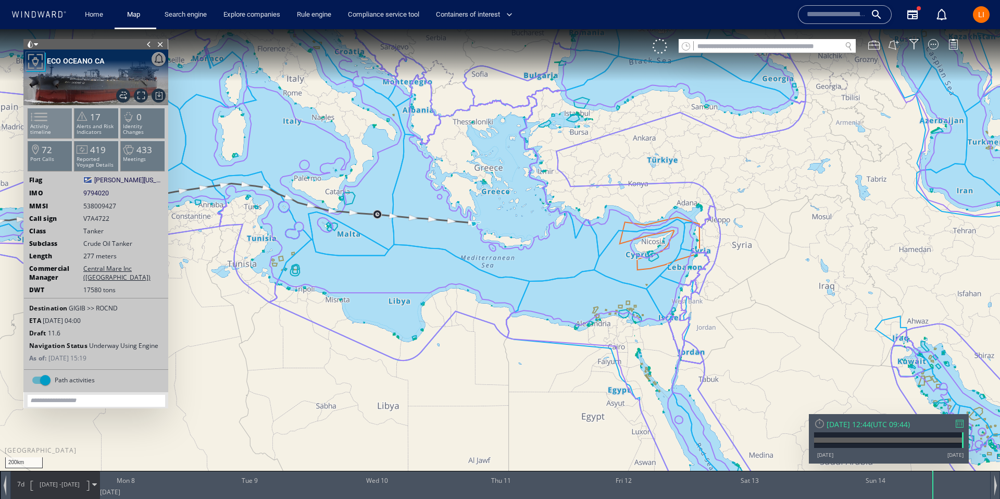
click at [41, 120] on span at bounding box center [33, 116] width 16 height 15
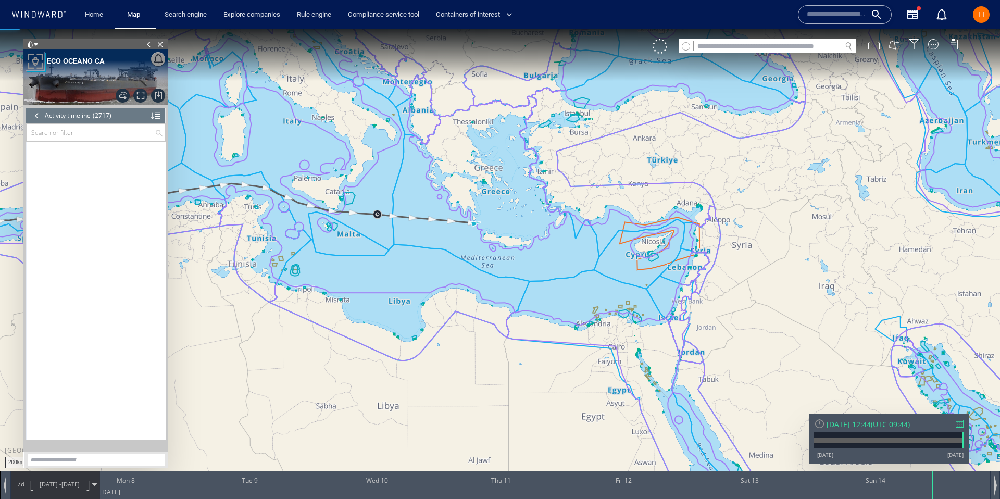
scroll to position [77551, 0]
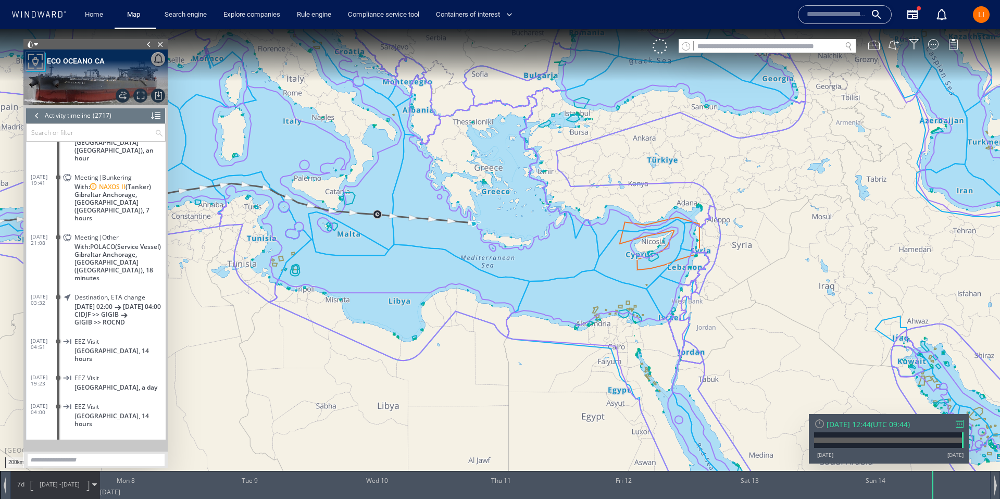
click at [44, 126] on input "text" at bounding box center [91, 132] width 128 height 17
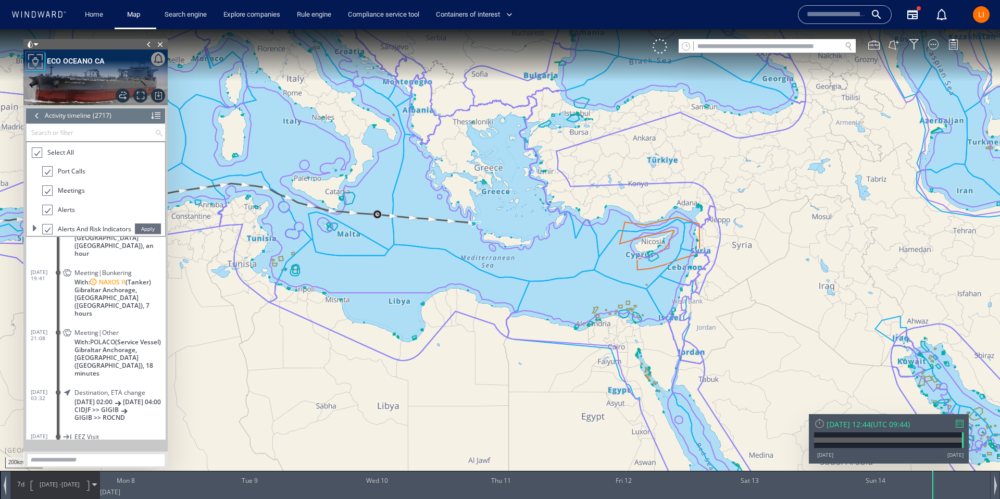
click at [38, 157] on div at bounding box center [36, 153] width 10 height 12
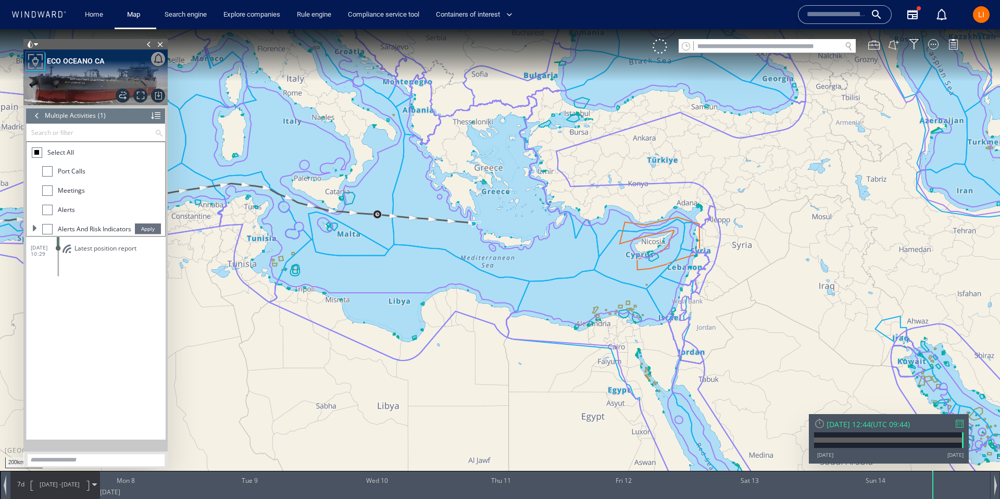
click at [42, 176] on div at bounding box center [47, 171] width 10 height 10
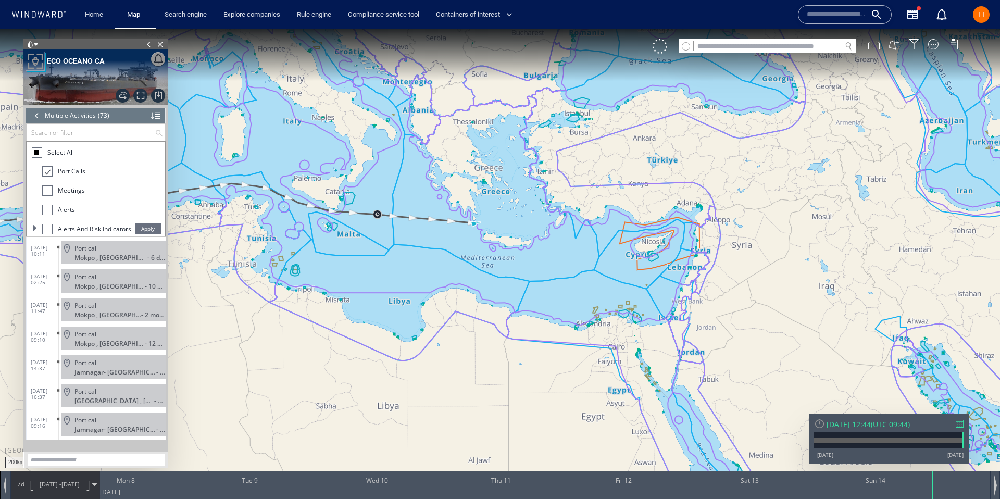
click at [147, 229] on span "Apply" at bounding box center [148, 228] width 26 height 10
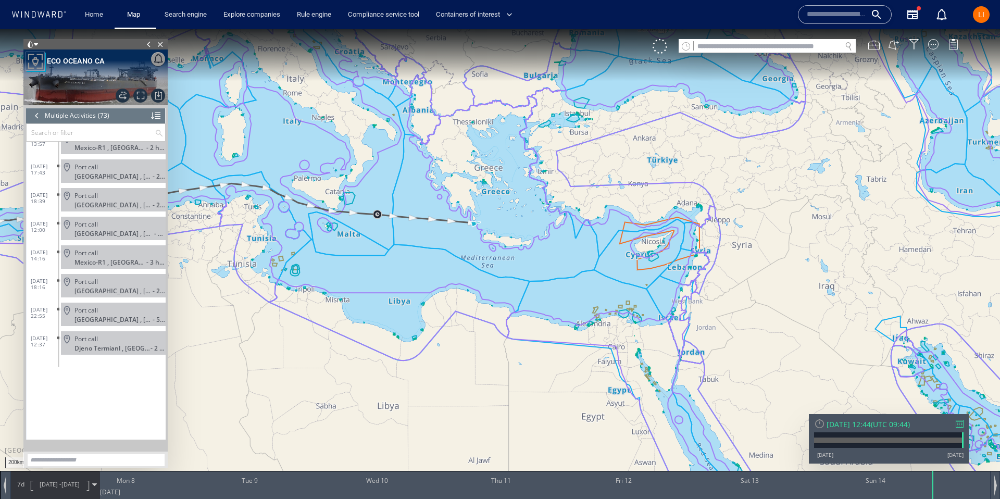
scroll to position [1804, 0]
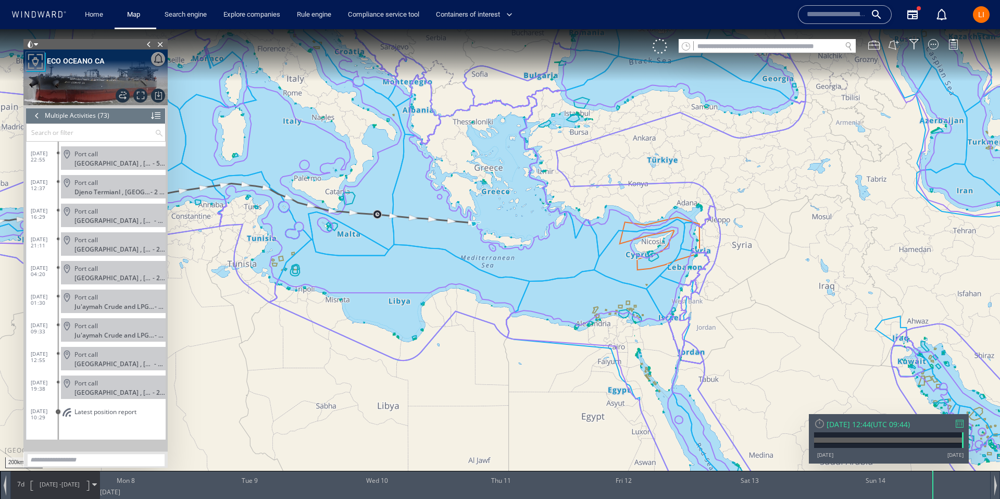
click at [121, 326] on div "Port call" at bounding box center [117, 326] width 87 height 8
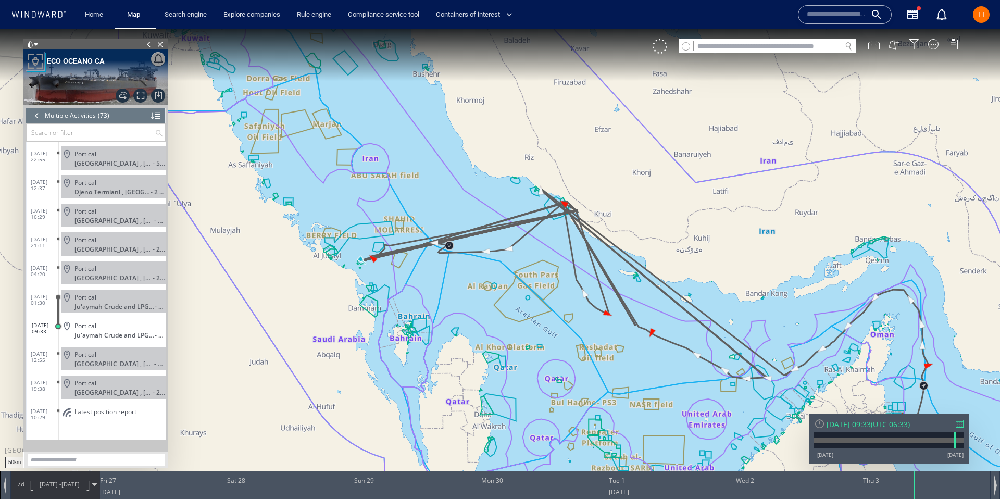
click at [96, 297] on span "Port call" at bounding box center [85, 297] width 23 height 8
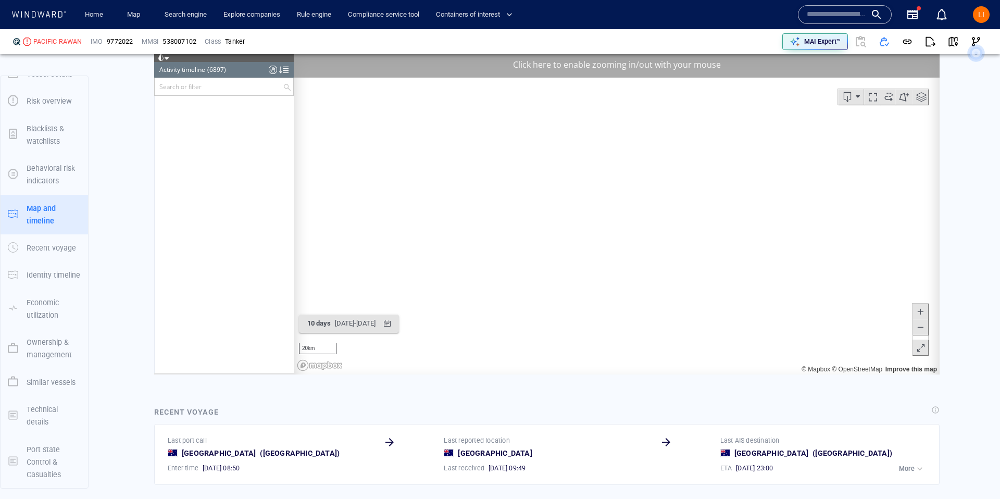
scroll to position [188935, 0]
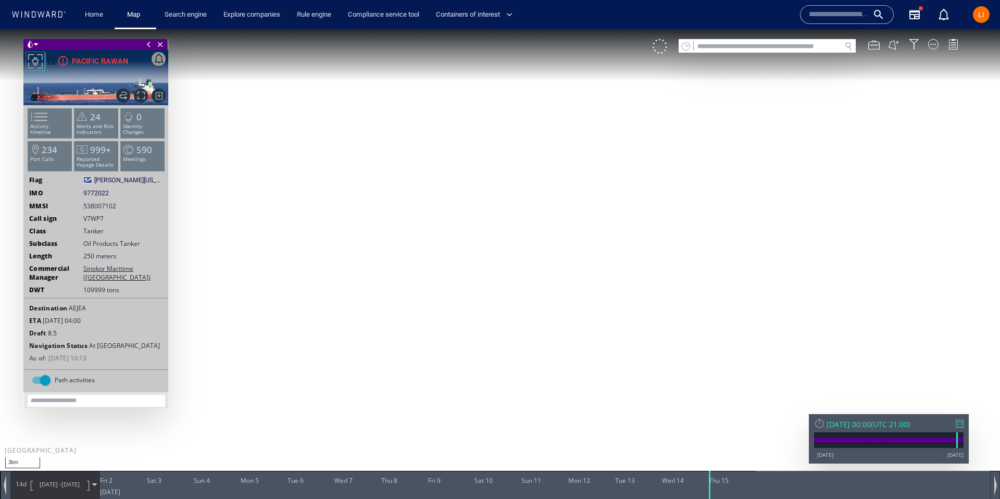
click at [598, 184] on canvas "Map" at bounding box center [500, 258] width 1000 height 459
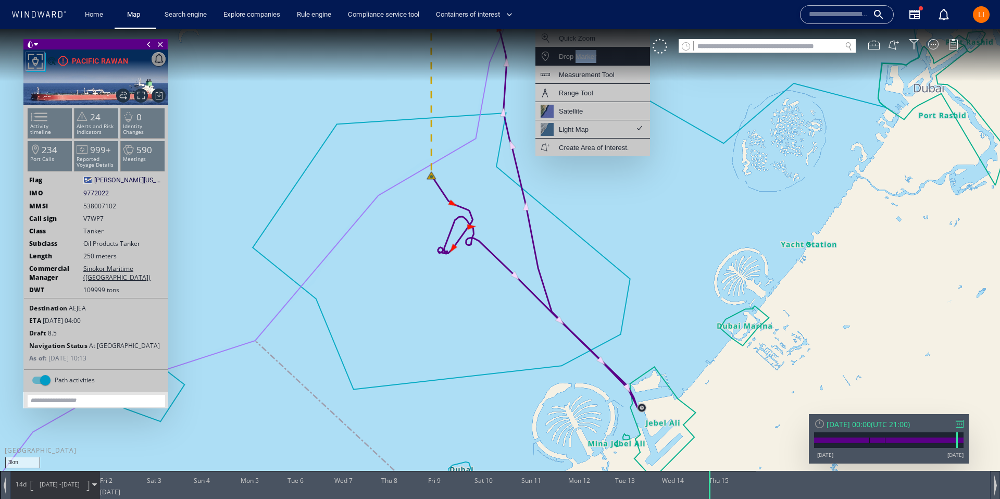
click at [576, 63] on div "Quick Zoom Drop Marker Measurement Tool Range Tool Satellite Light Map Create A…" at bounding box center [593, 92] width 115 height 127
click at [636, 62] on div "Drop Marker" at bounding box center [593, 56] width 115 height 18
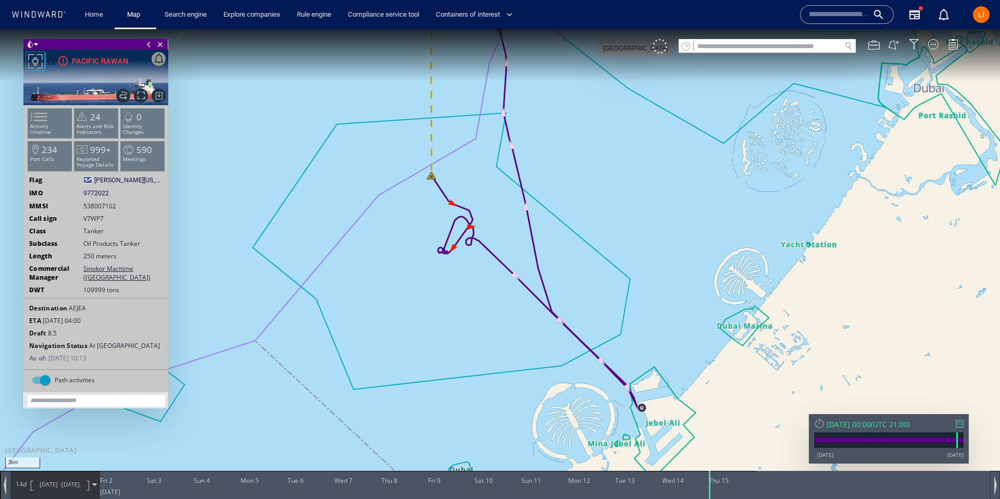
click at [635, 63] on canvas "Map" at bounding box center [500, 258] width 1000 height 459
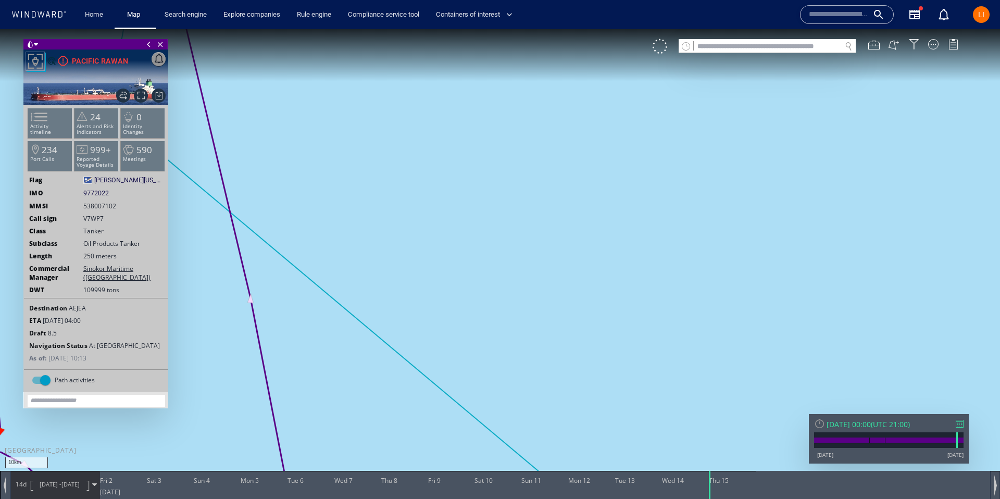
drag, startPoint x: 656, startPoint y: 112, endPoint x: 649, endPoint y: 154, distance: 42.7
click at [649, 154] on canvas "Map" at bounding box center [500, 258] width 1000 height 459
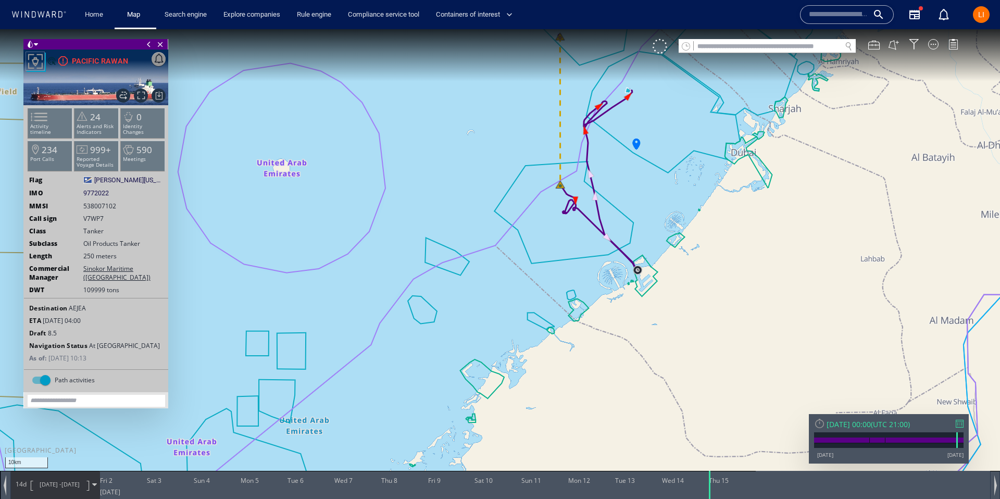
click at [638, 141] on canvas "Map" at bounding box center [500, 258] width 1000 height 459
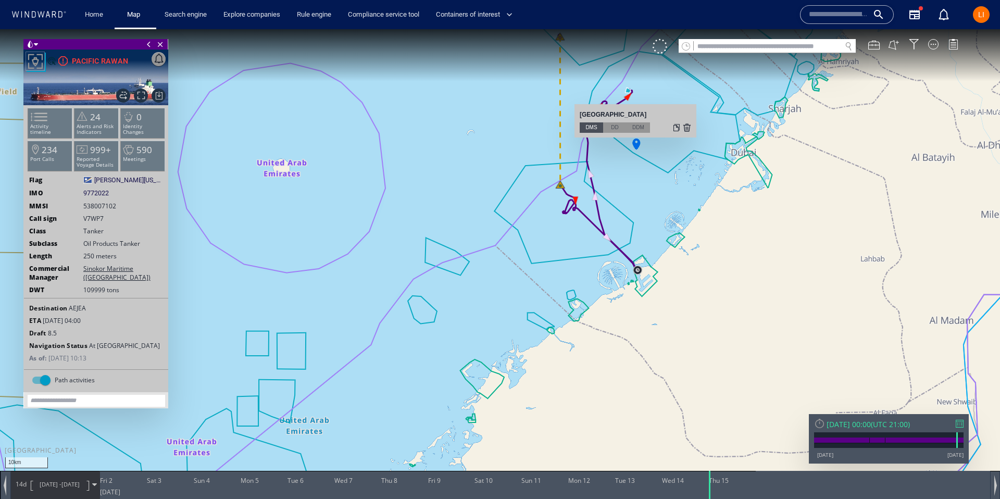
drag, startPoint x: 645, startPoint y: 113, endPoint x: 576, endPoint y: 115, distance: 68.8
click at [576, 115] on div "25.28, 55.04 25°17.09886'N, 55°2.44389'E [GEOGRAPHIC_DATA] DMS DD DDM" at bounding box center [636, 120] width 122 height 33
copy div "[GEOGRAPHIC_DATA]"
